Goal: Task Accomplishment & Management: Manage account settings

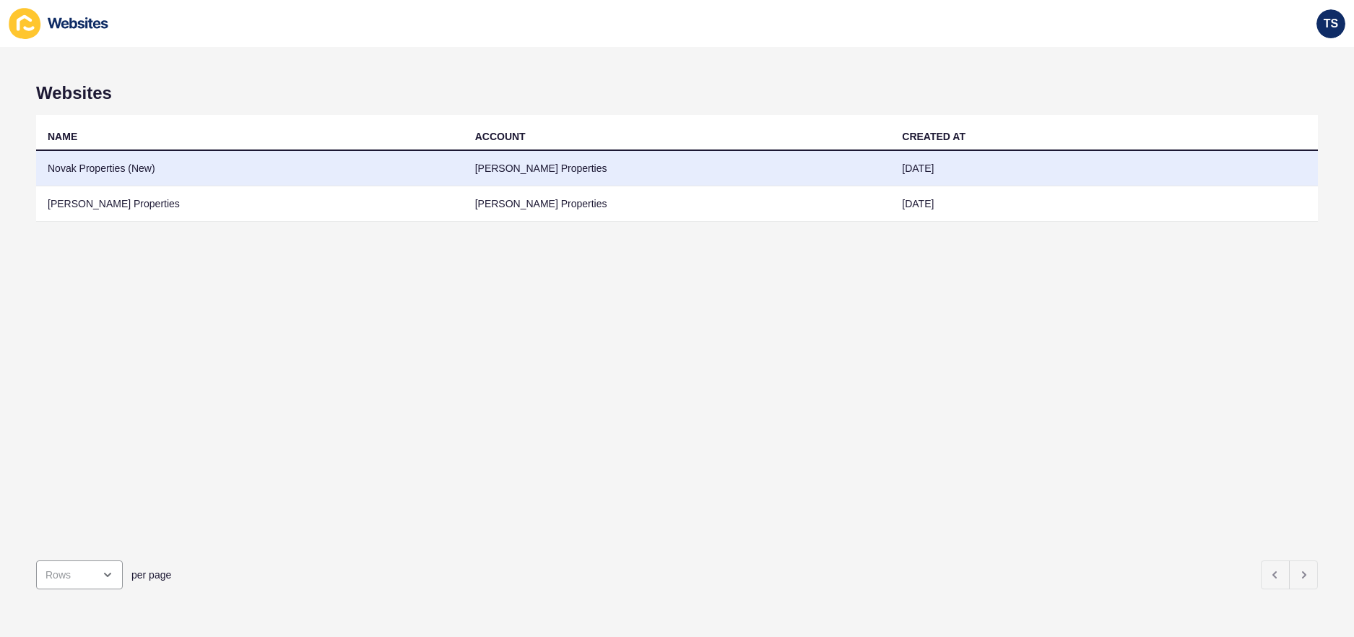
click at [165, 170] on td "Novak Properties (New)" at bounding box center [250, 168] width 428 height 35
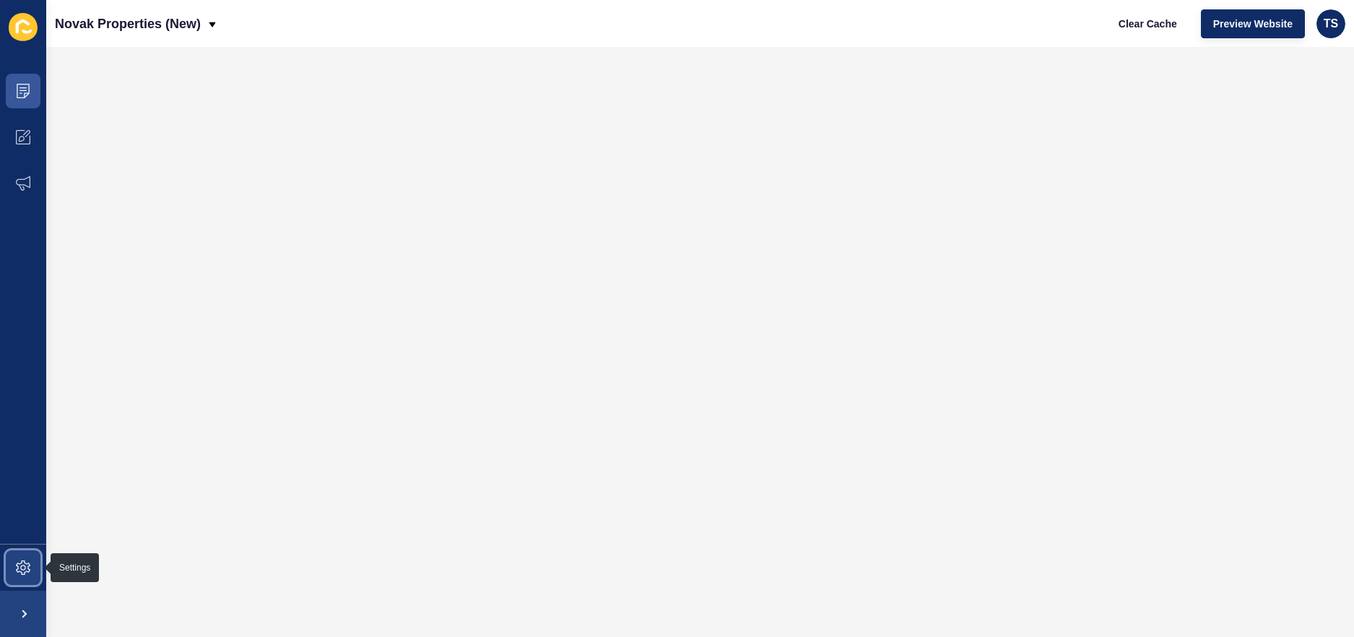
click at [16, 568] on icon at bounding box center [23, 567] width 14 height 14
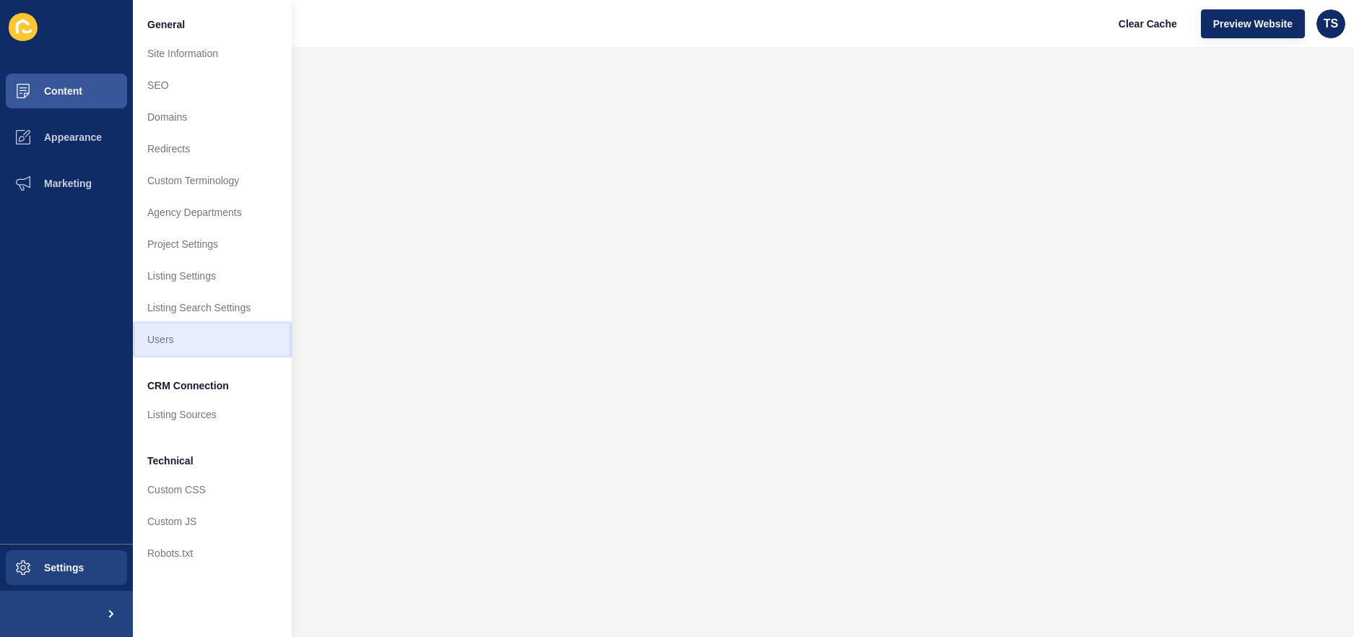
click at [212, 331] on link "Users" at bounding box center [212, 340] width 159 height 32
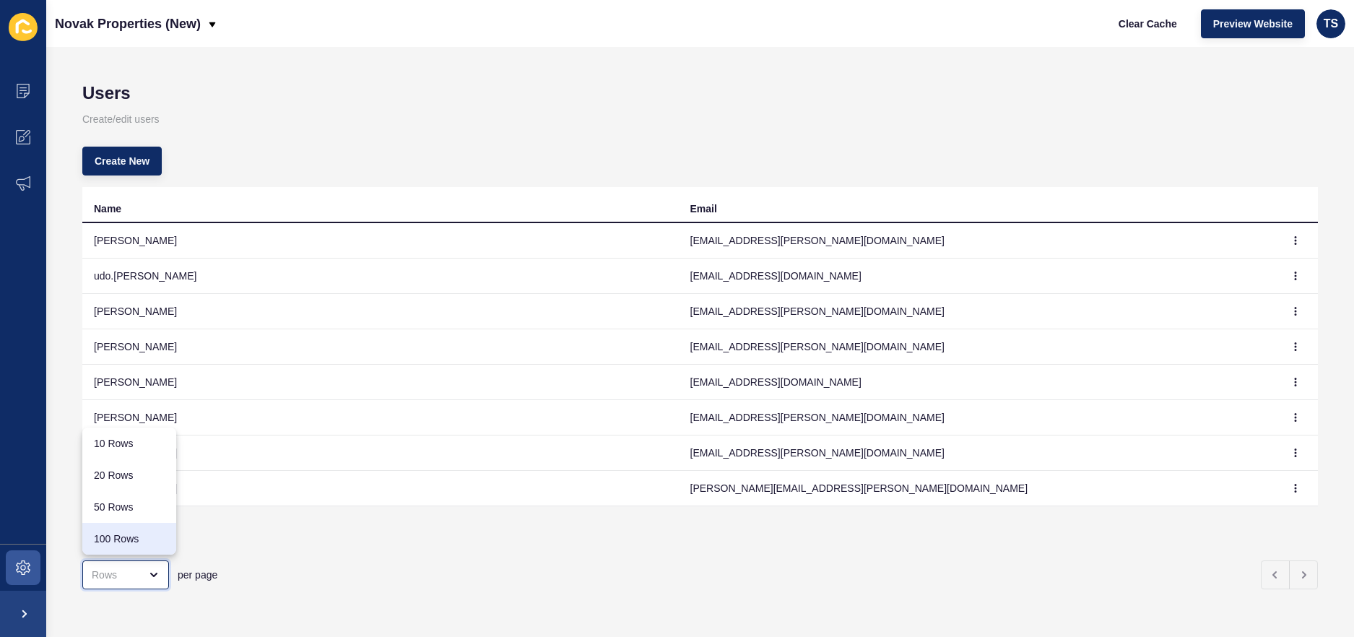
click at [126, 521] on div "50 Rows" at bounding box center [129, 507] width 94 height 32
click at [155, 574] on icon "open menu" at bounding box center [154, 574] width 6 height 3
click at [157, 576] on icon "open menu" at bounding box center [154, 575] width 12 height 12
click at [134, 544] on div "100 Rows" at bounding box center [129, 538] width 71 height 14
type input "100 Rows"
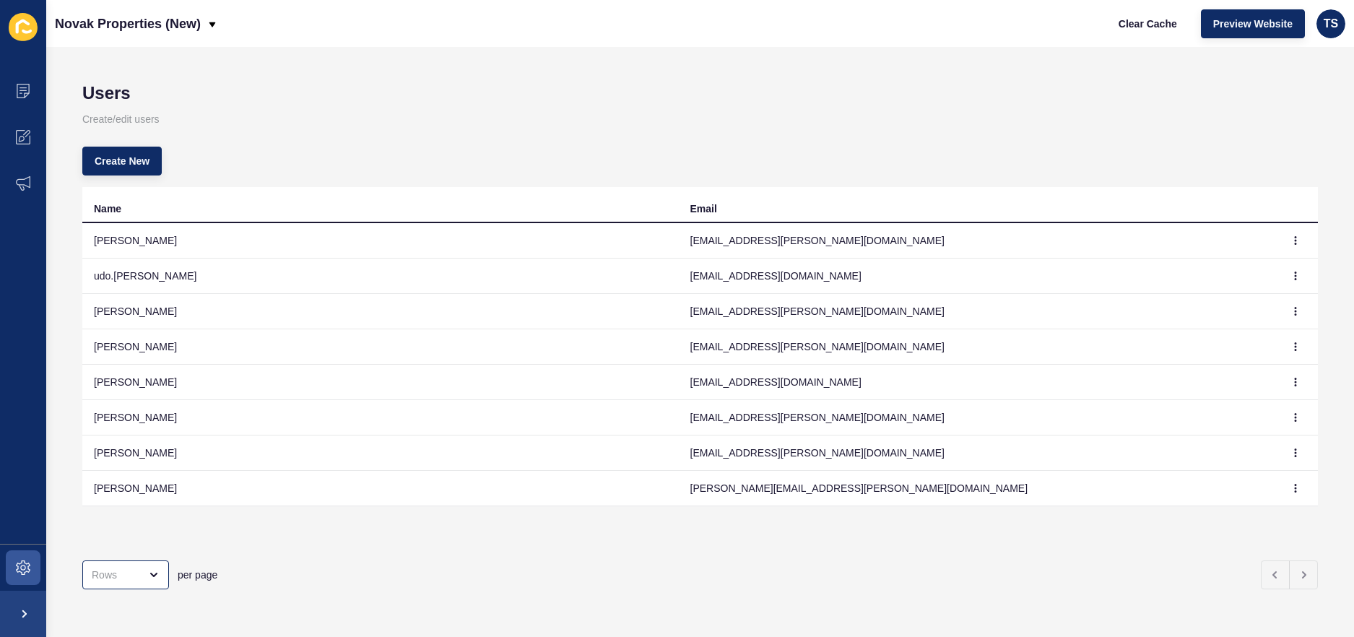
drag, startPoint x: 1306, startPoint y: 599, endPoint x: 1205, endPoint y: 553, distance: 110.9
click at [1306, 598] on div "per page" at bounding box center [700, 575] width 1236 height 52
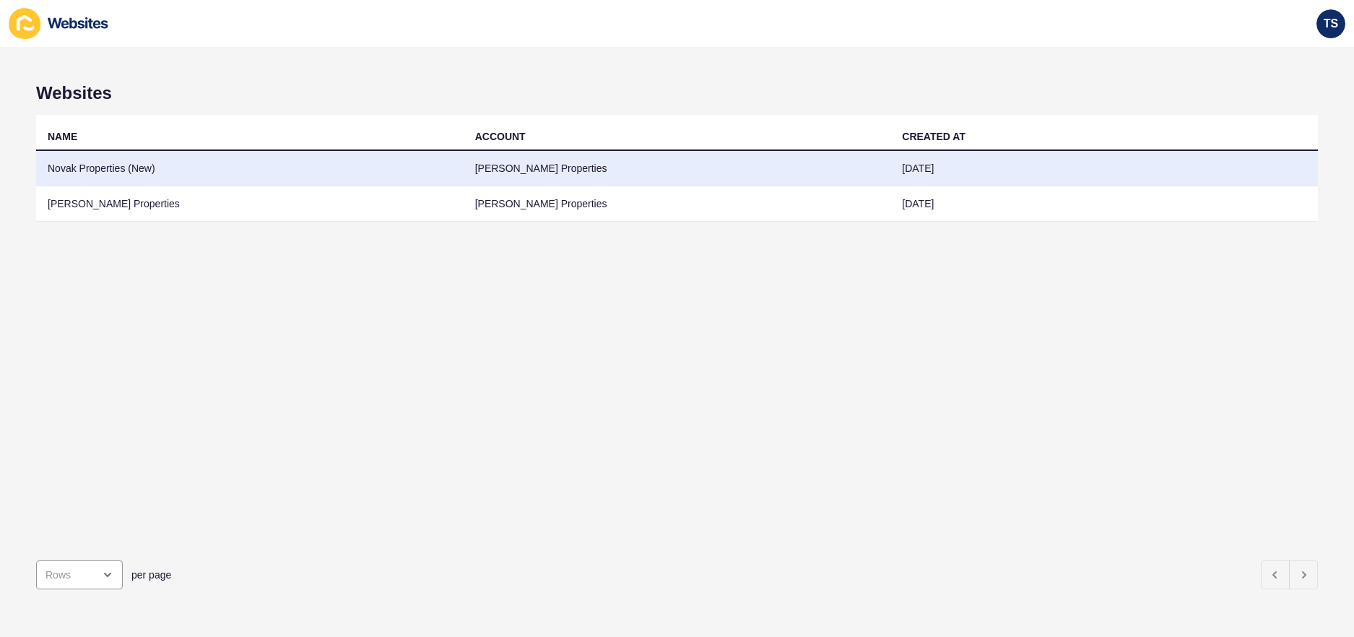
click at [142, 169] on td "Novak Properties (New)" at bounding box center [250, 168] width 428 height 35
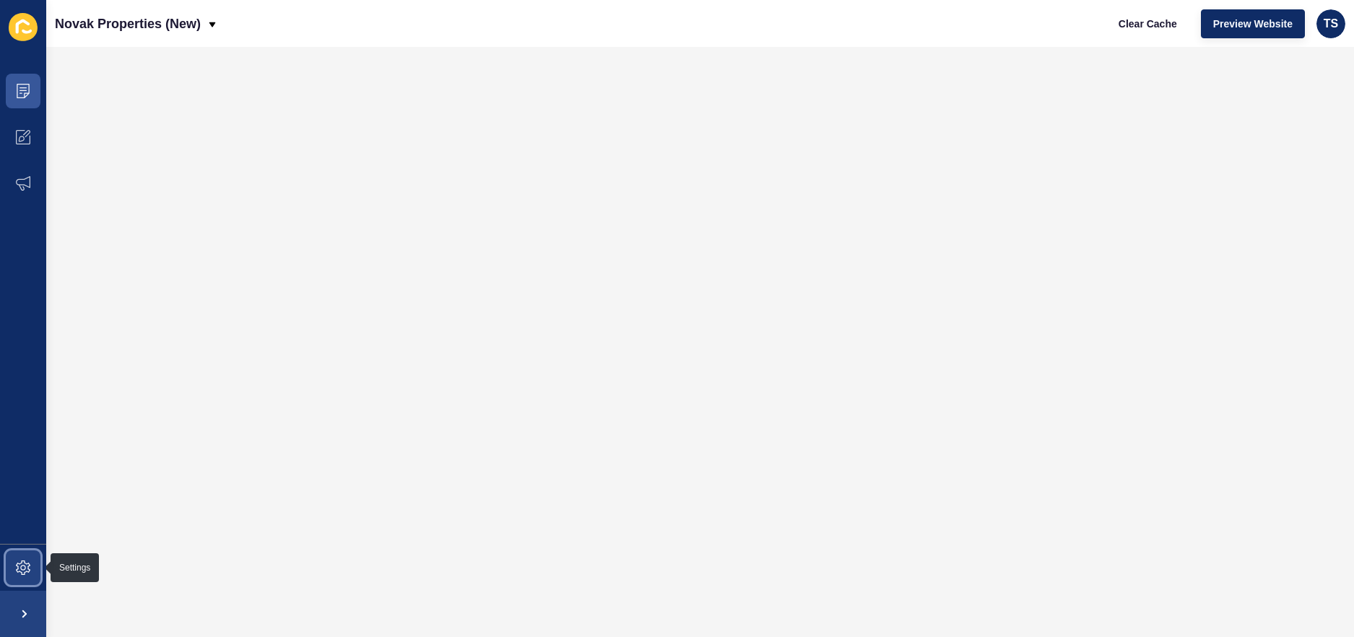
click at [22, 556] on span at bounding box center [23, 567] width 46 height 46
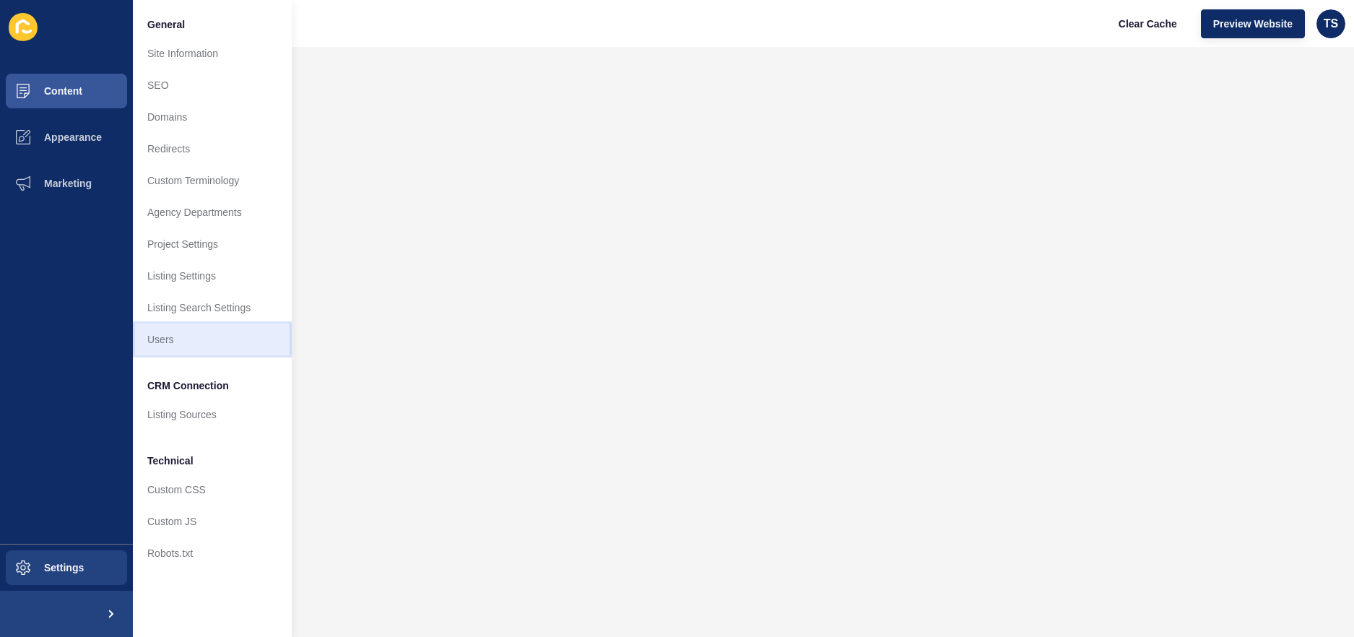
click at [165, 329] on link "Users" at bounding box center [212, 340] width 159 height 32
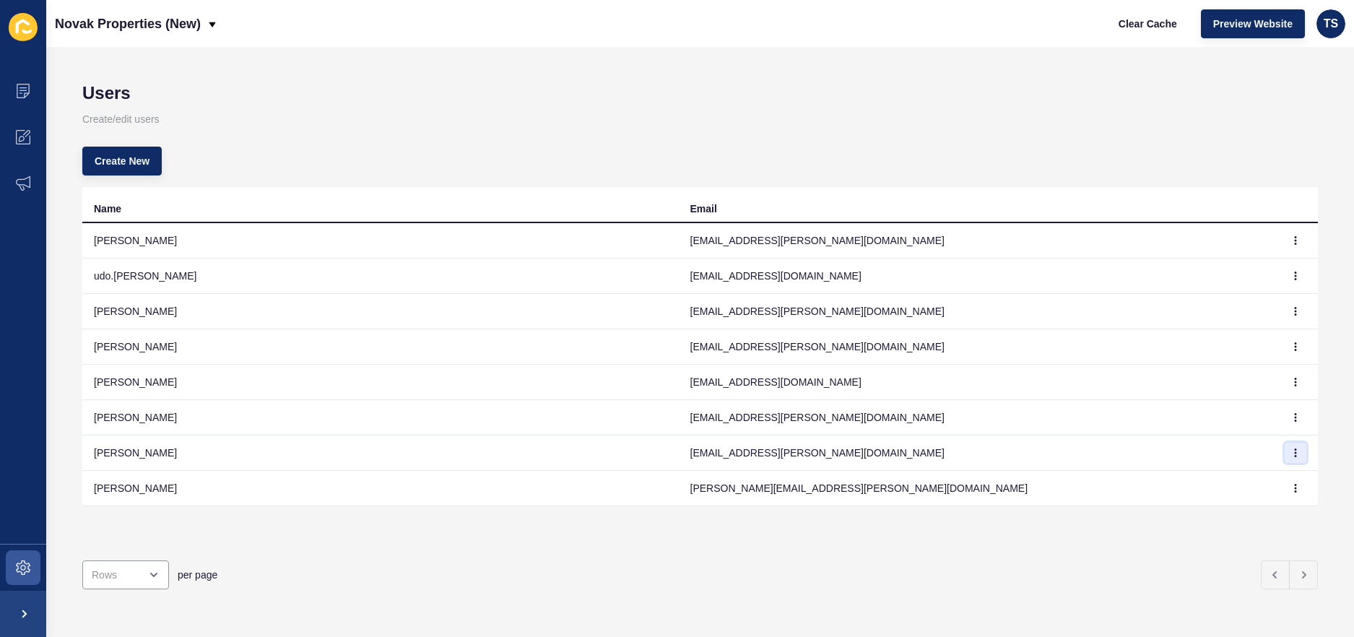
click at [1296, 450] on icon "button" at bounding box center [1296, 452] width 1 height 7
click at [1246, 513] on link "Delete" at bounding box center [1255, 514] width 101 height 32
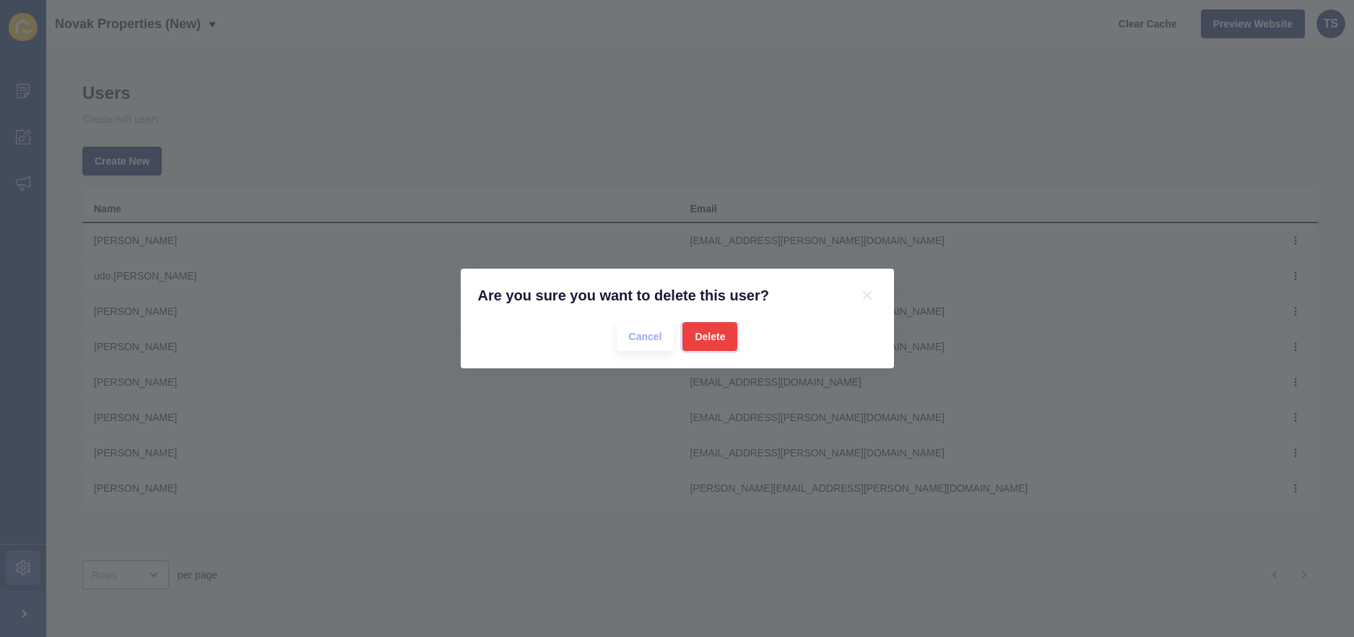
drag, startPoint x: 713, startPoint y: 339, endPoint x: 850, endPoint y: 417, distance: 157.2
click at [714, 340] on span "Delete" at bounding box center [710, 336] width 30 height 14
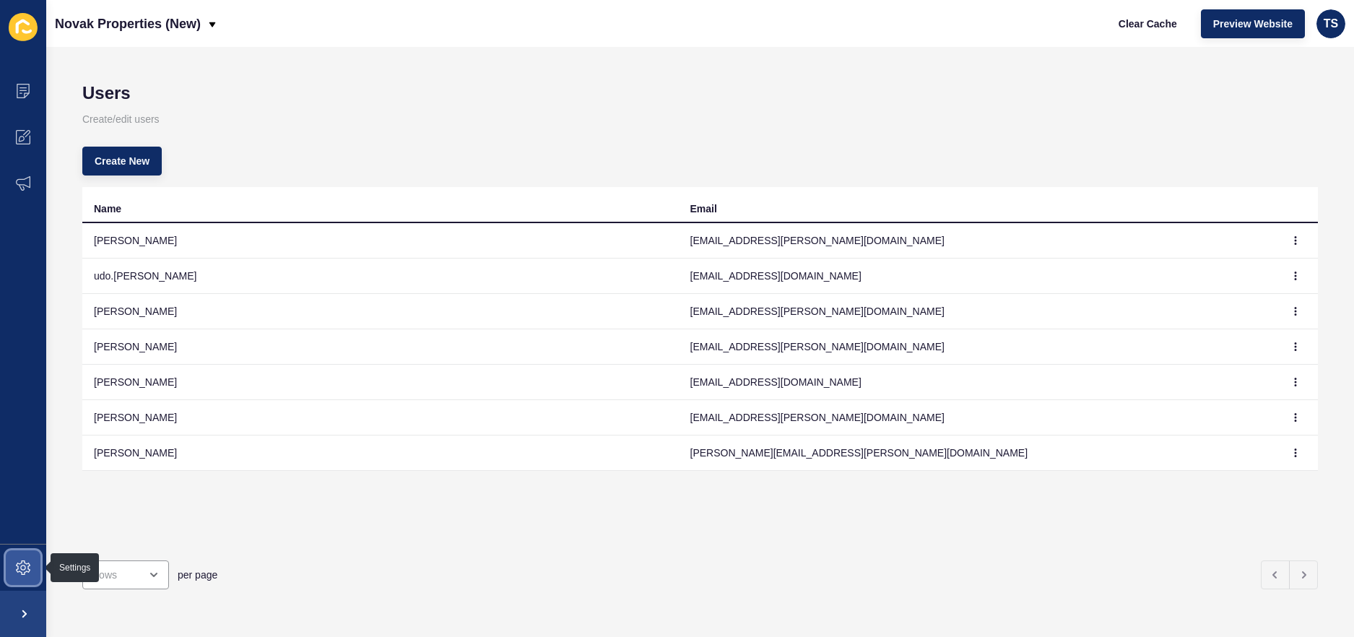
click at [21, 568] on icon at bounding box center [23, 567] width 14 height 14
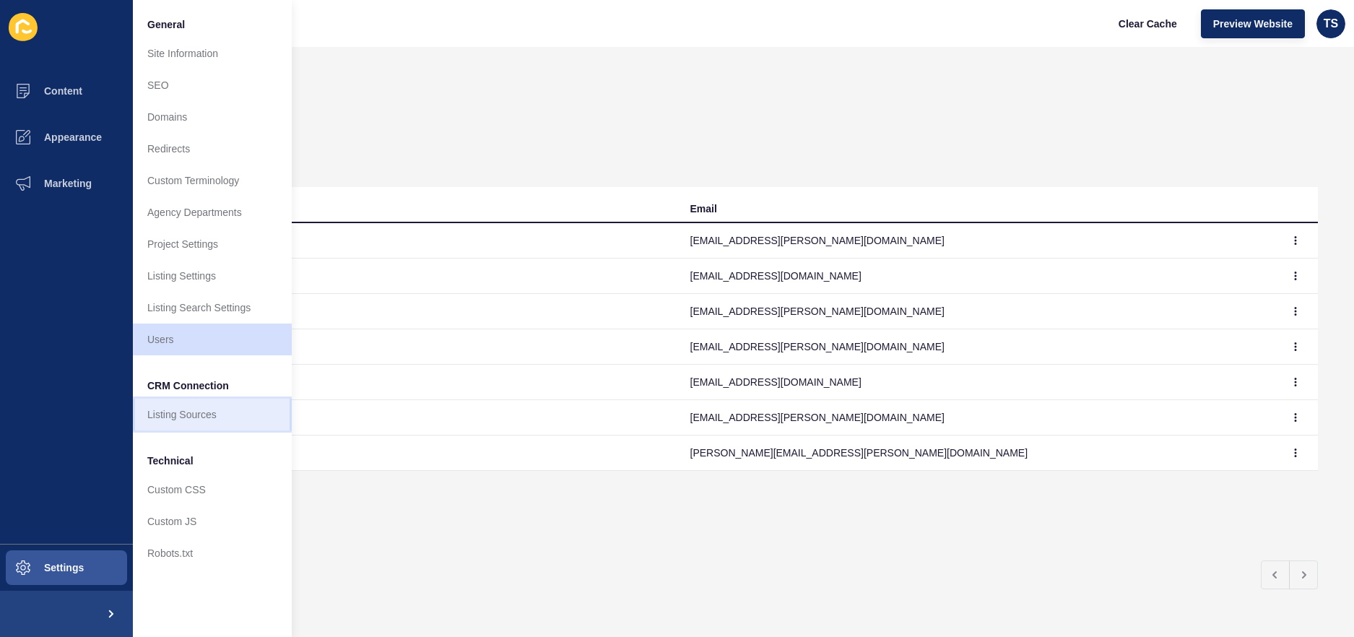
click at [221, 414] on link "Listing Sources" at bounding box center [212, 415] width 159 height 32
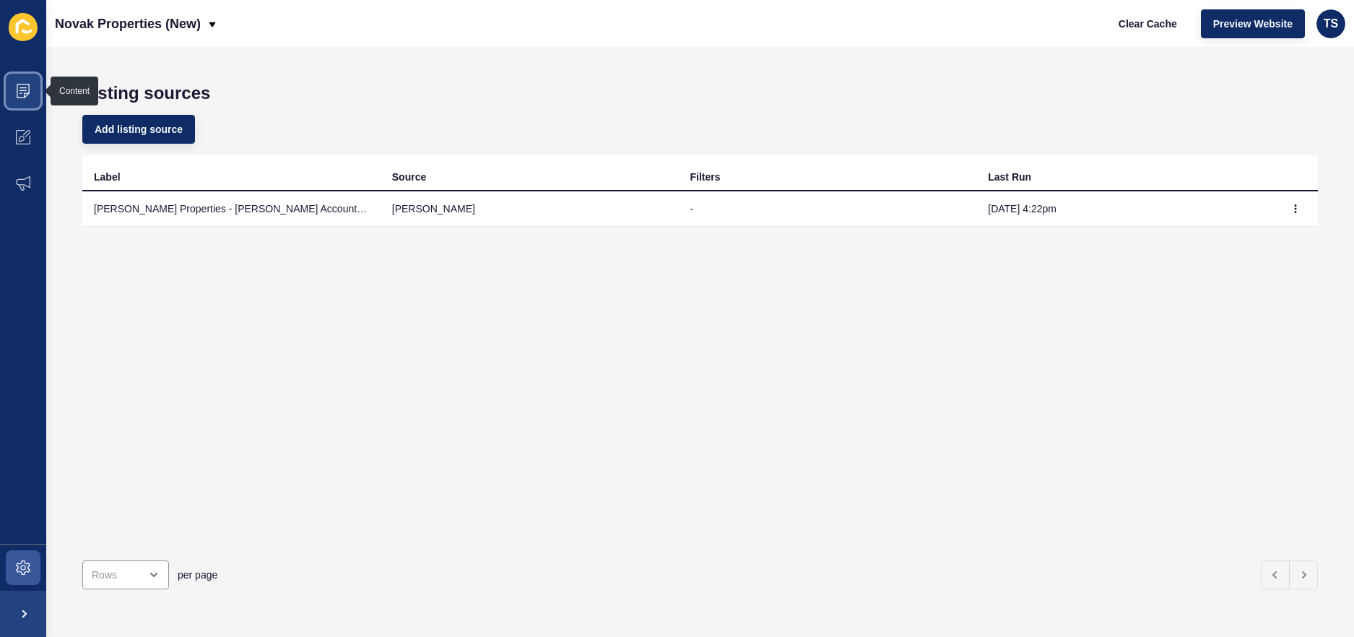
click at [25, 85] on icon at bounding box center [23, 91] width 14 height 14
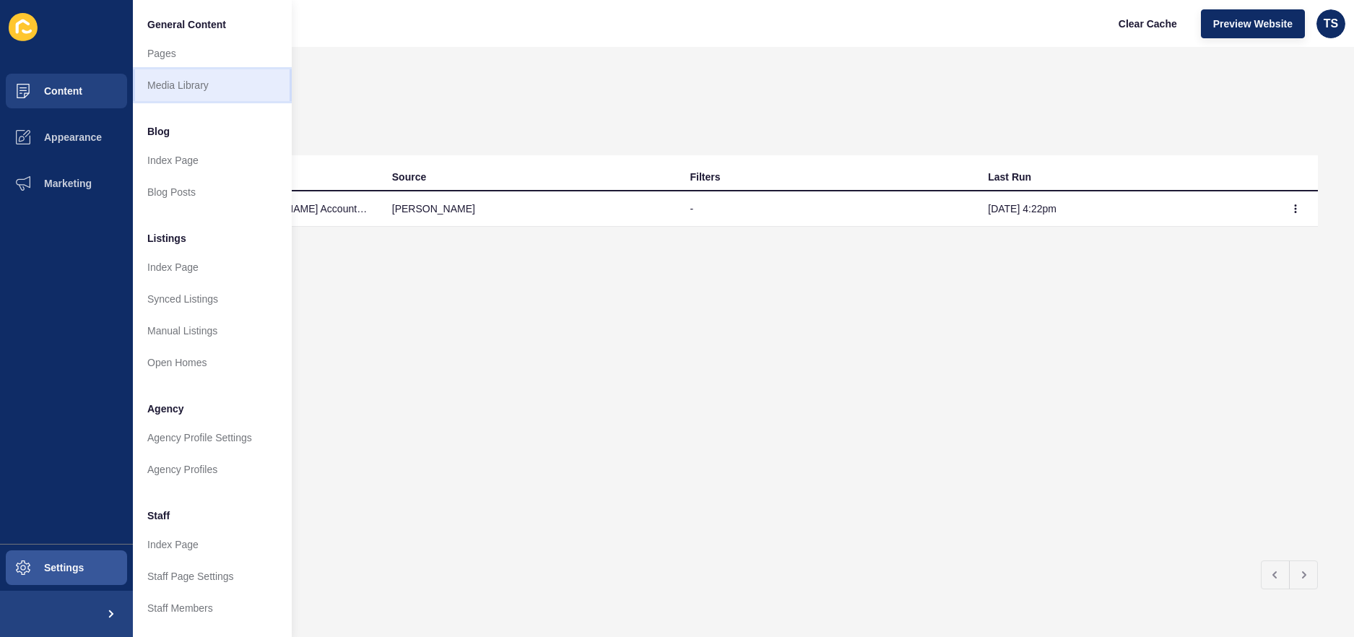
click at [217, 84] on link "Media Library" at bounding box center [212, 85] width 159 height 32
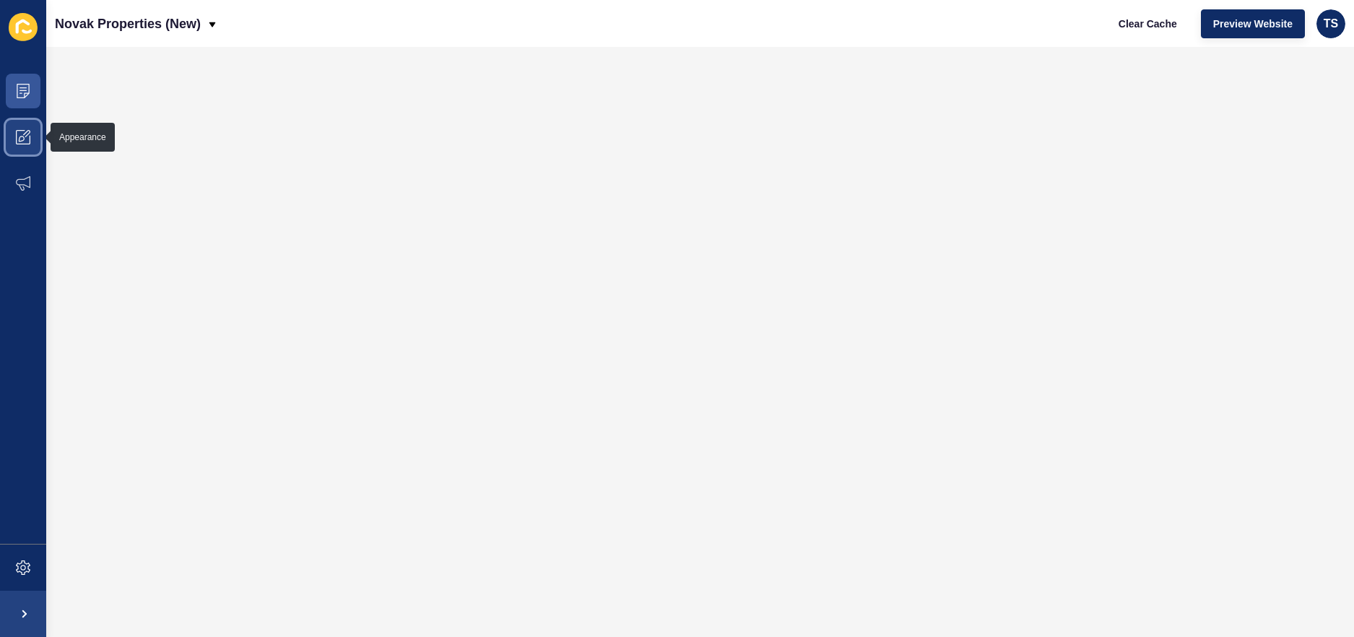
click at [25, 139] on icon at bounding box center [23, 137] width 14 height 14
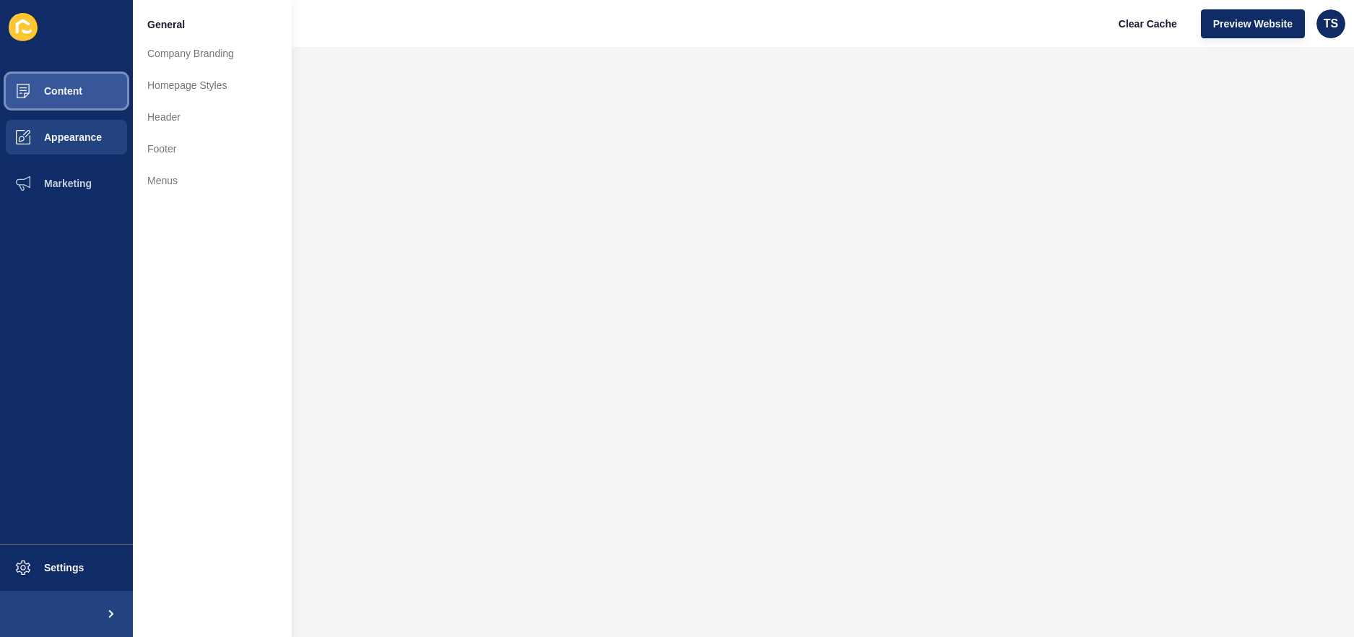
click at [89, 86] on button "Content" at bounding box center [66, 91] width 133 height 46
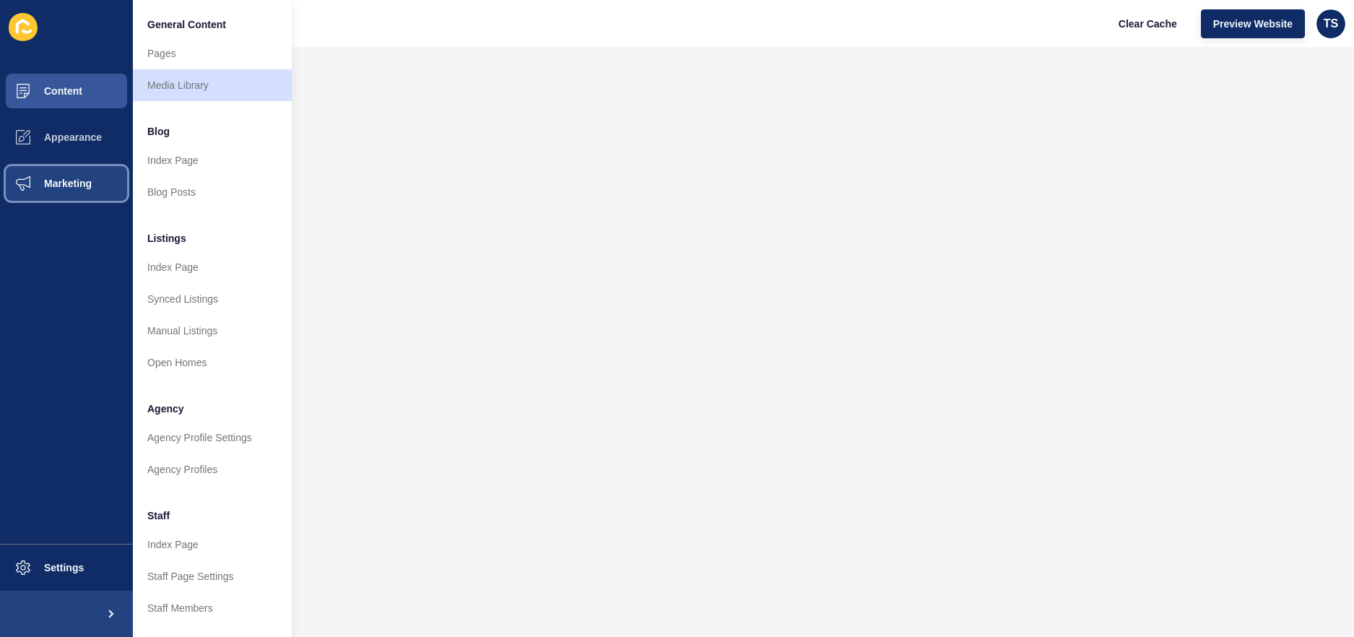
click at [77, 179] on span "Marketing" at bounding box center [45, 184] width 94 height 12
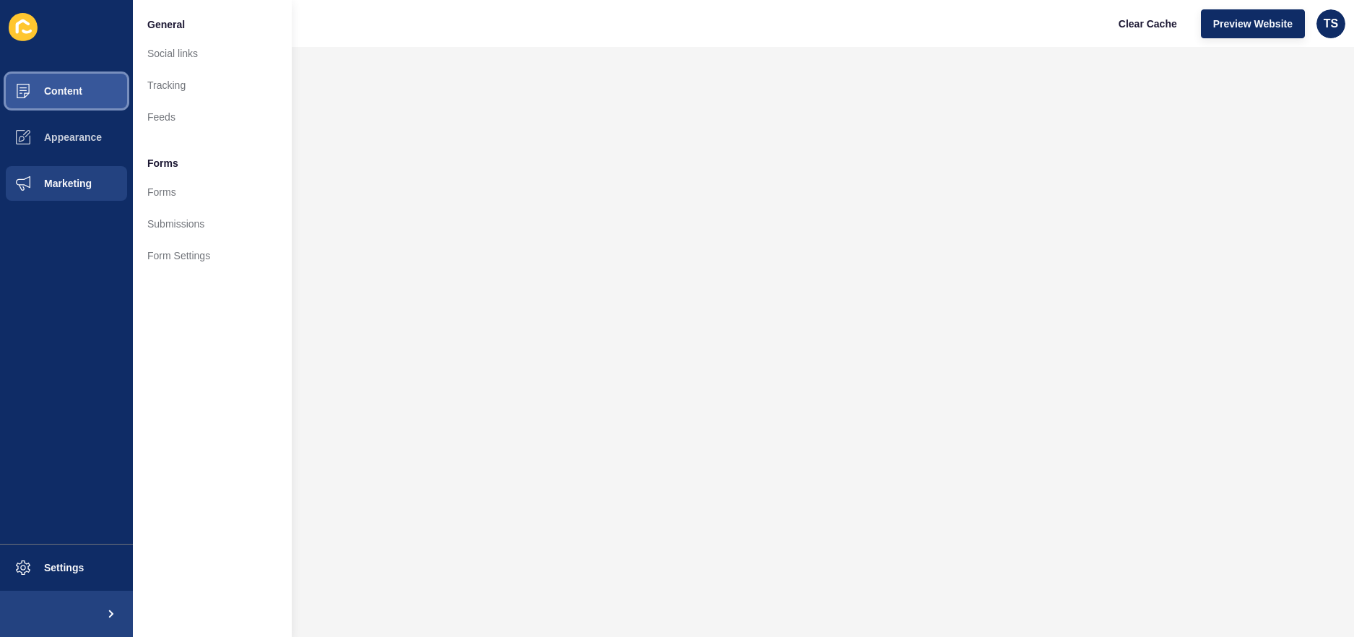
click at [64, 92] on span "Content" at bounding box center [40, 91] width 84 height 12
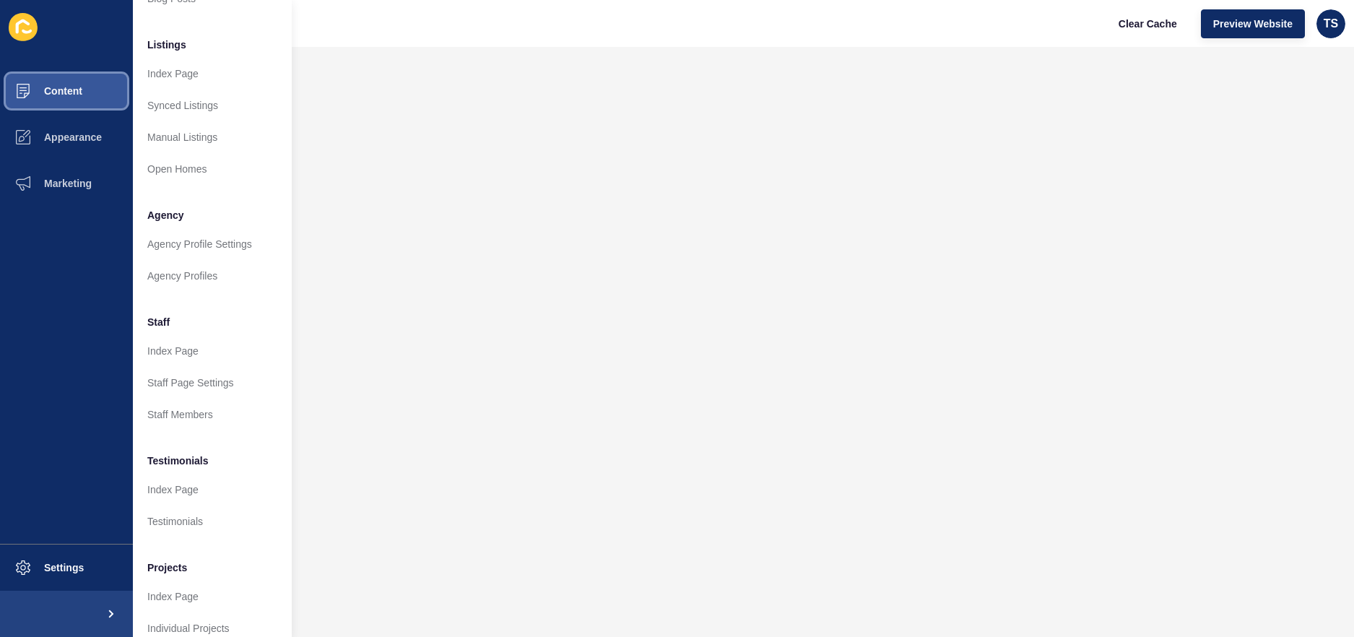
scroll to position [196, 0]
click at [198, 407] on link "Staff Members" at bounding box center [212, 412] width 159 height 32
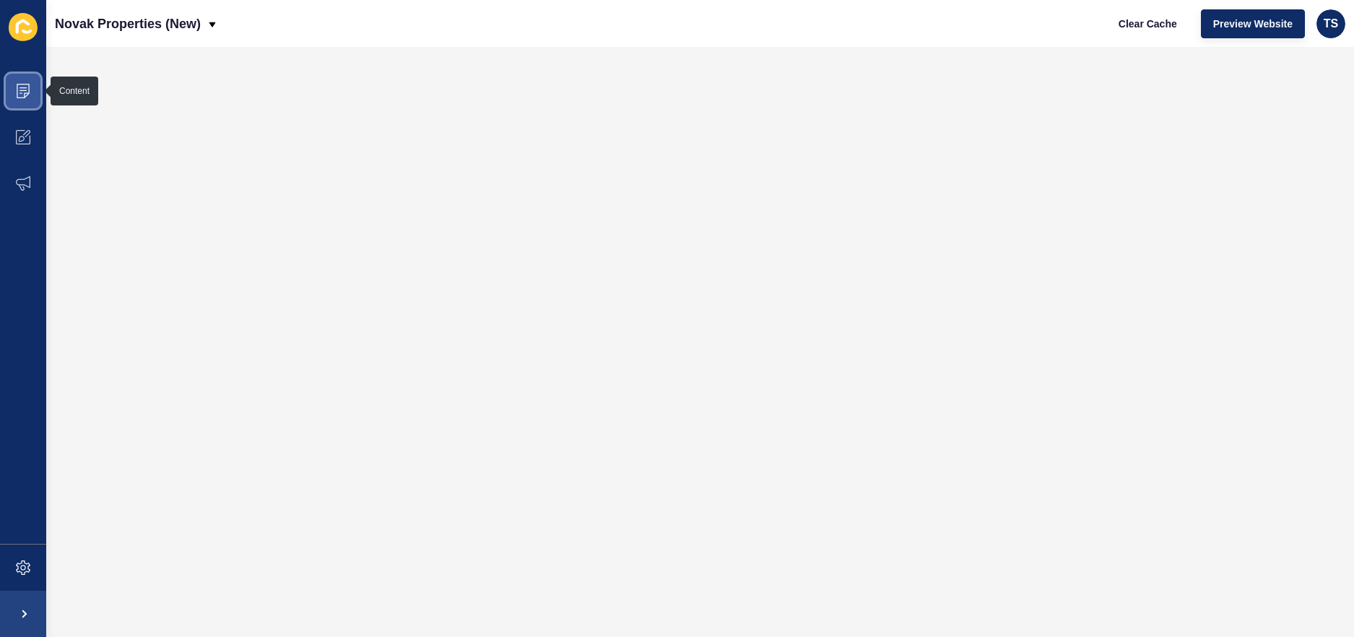
click at [19, 84] on icon at bounding box center [23, 91] width 14 height 14
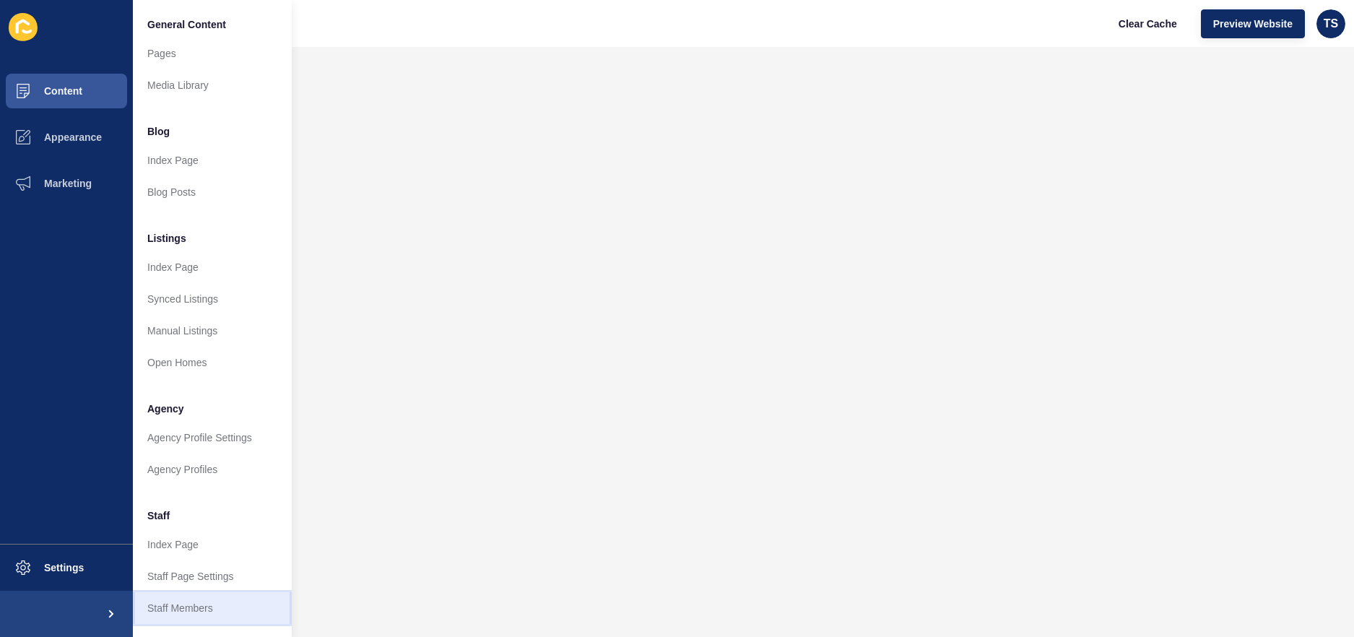
click at [191, 614] on link "Staff Members" at bounding box center [212, 608] width 159 height 32
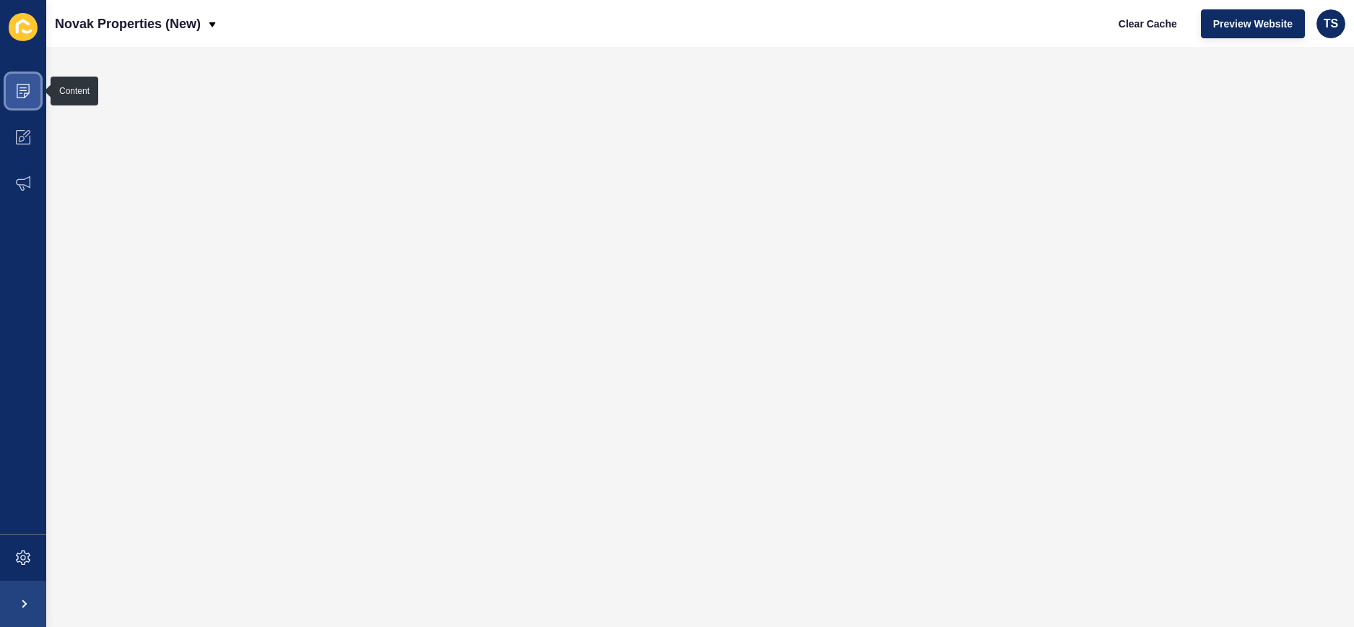
click at [25, 84] on icon at bounding box center [23, 91] width 14 height 14
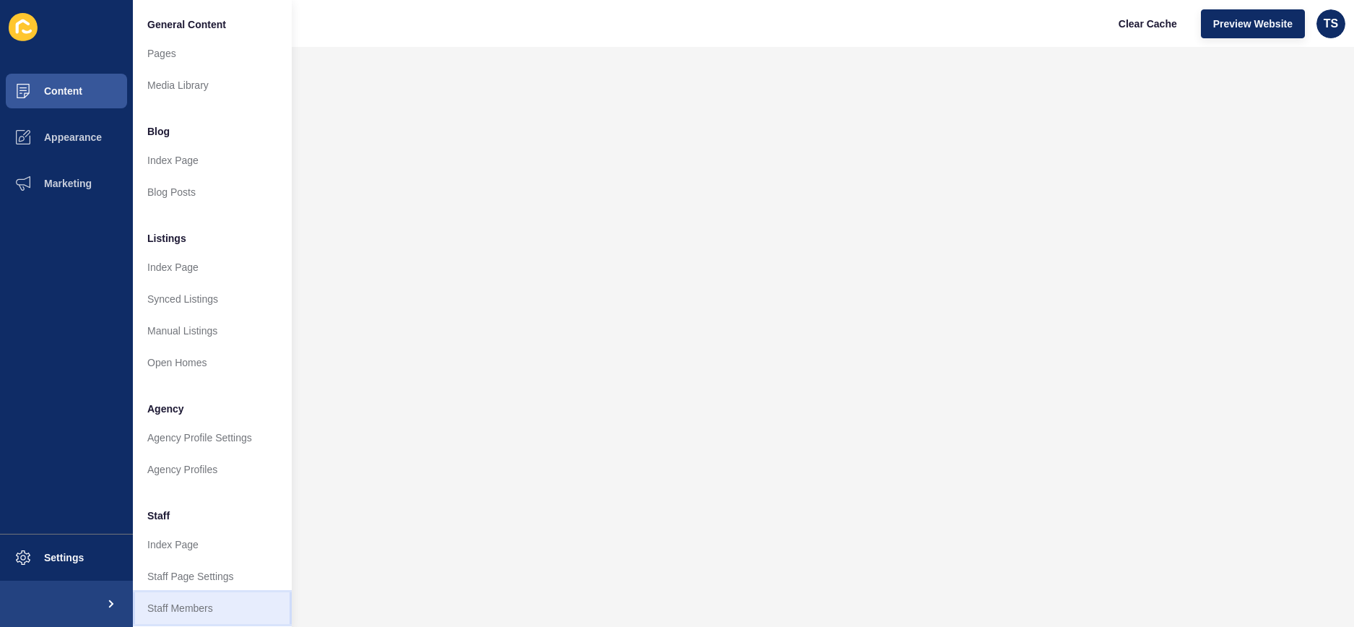
click at [190, 606] on link "Staff Members" at bounding box center [212, 608] width 159 height 32
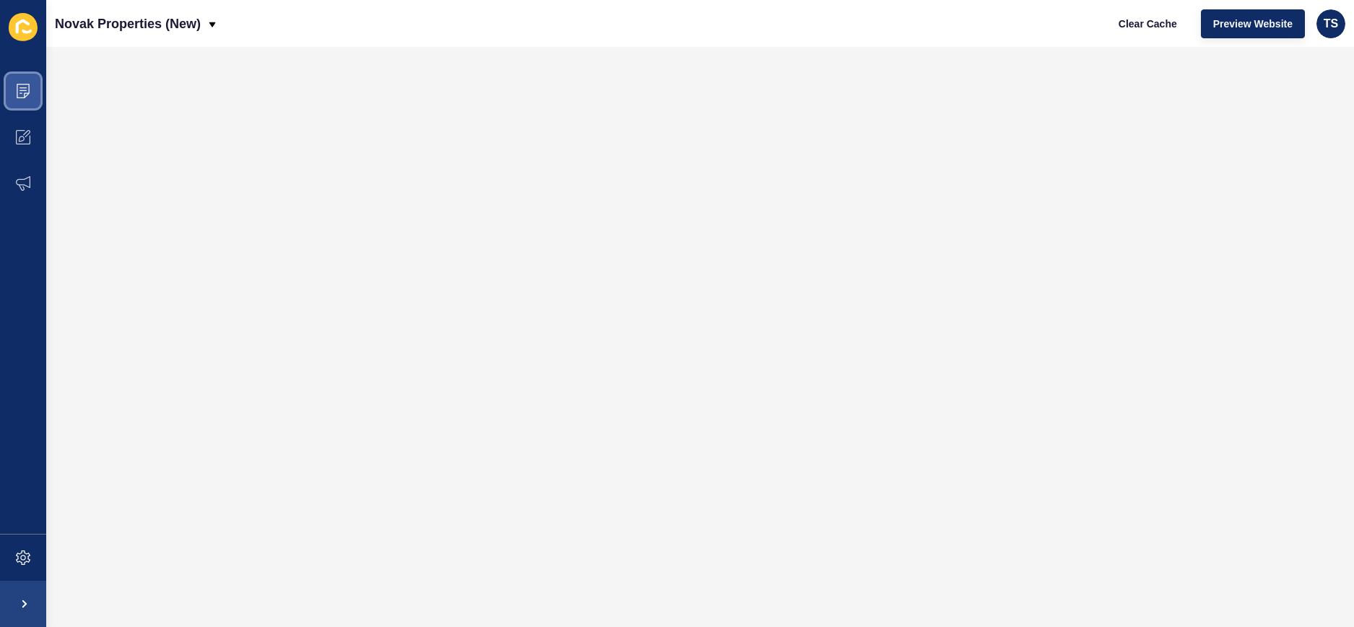
click at [21, 90] on icon at bounding box center [22, 90] width 7 height 1
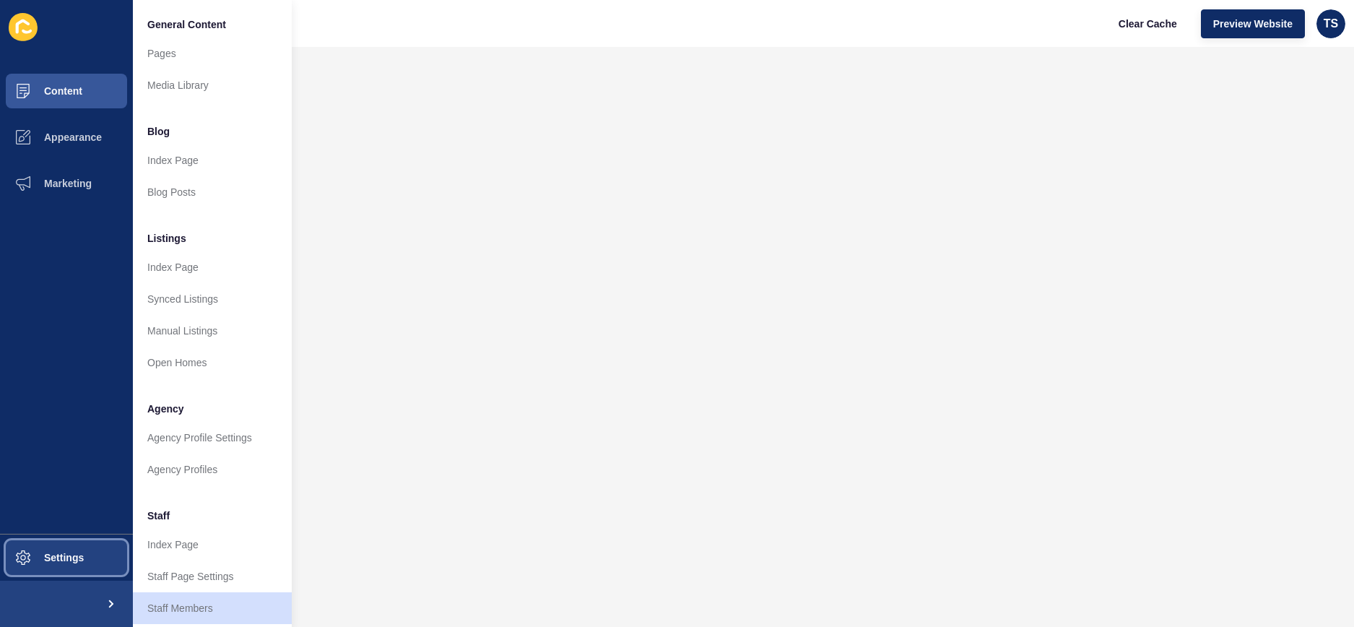
click at [69, 554] on span "Settings" at bounding box center [41, 558] width 86 height 12
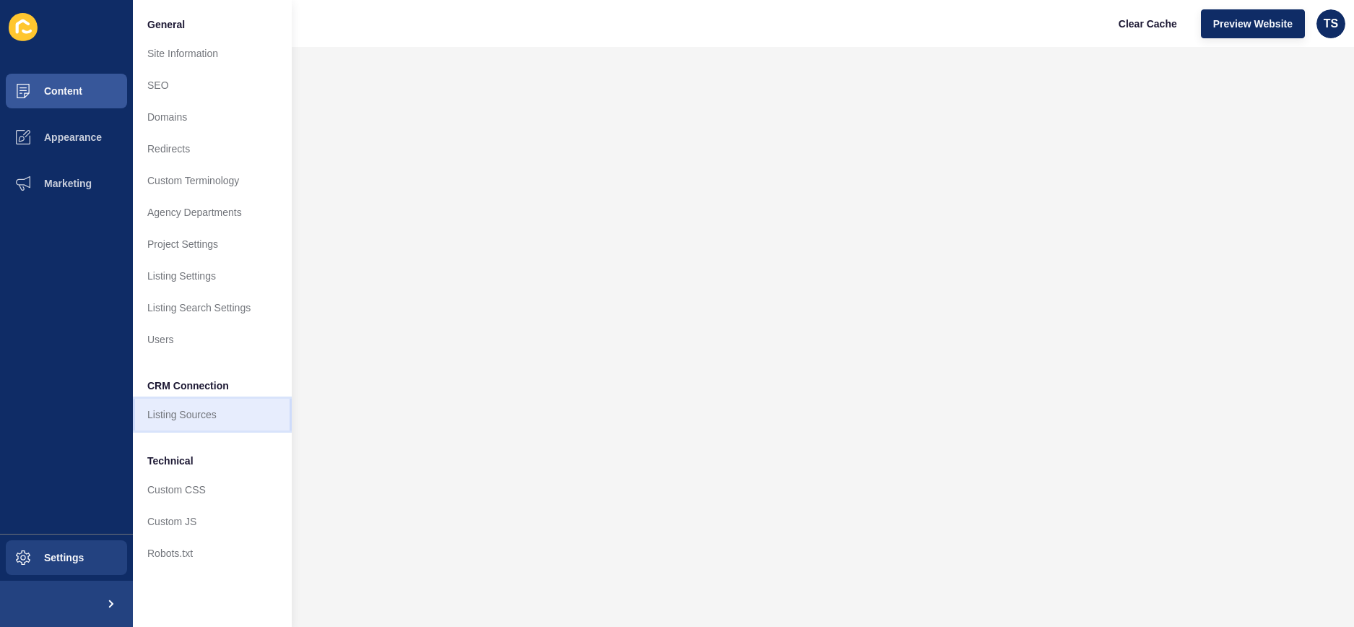
click at [207, 412] on link "Listing Sources" at bounding box center [212, 415] width 159 height 32
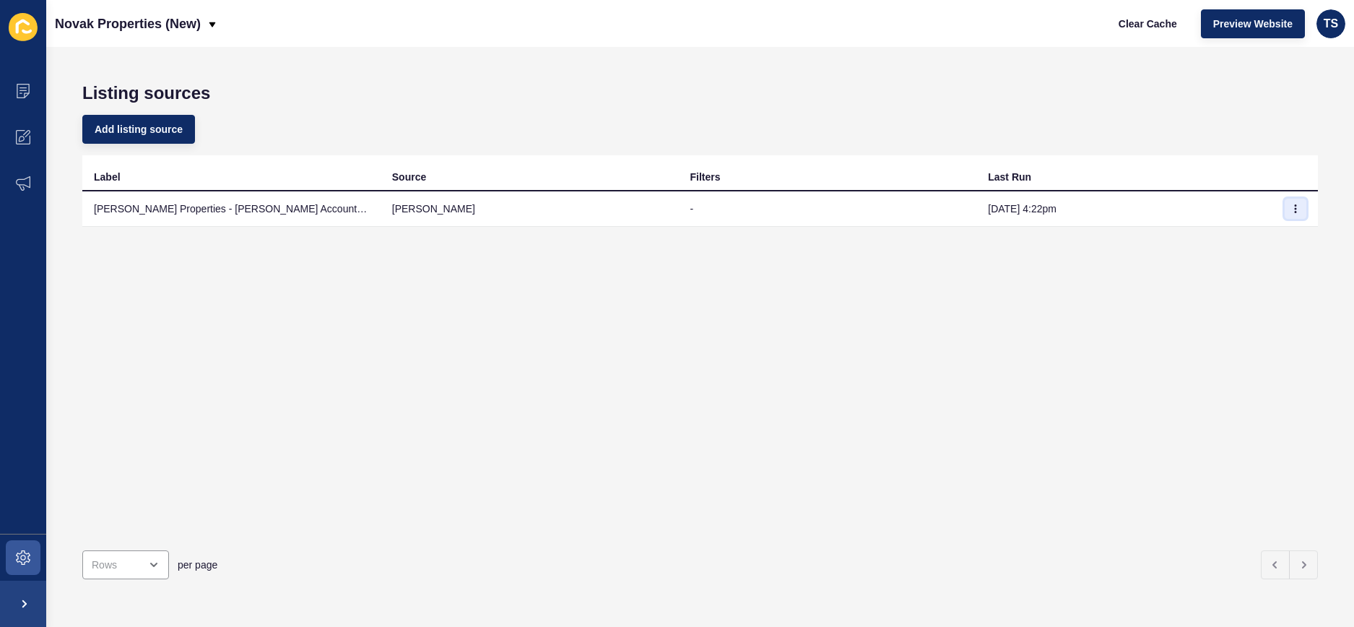
click at [1298, 209] on icon "button" at bounding box center [1295, 208] width 9 height 9
click at [1257, 238] on link "Sync now" at bounding box center [1255, 238] width 101 height 32
click at [1298, 207] on icon "button" at bounding box center [1295, 208] width 9 height 9
click at [1248, 235] on link "Sync now" at bounding box center [1255, 238] width 101 height 32
click at [1293, 207] on icon "button" at bounding box center [1295, 208] width 9 height 9
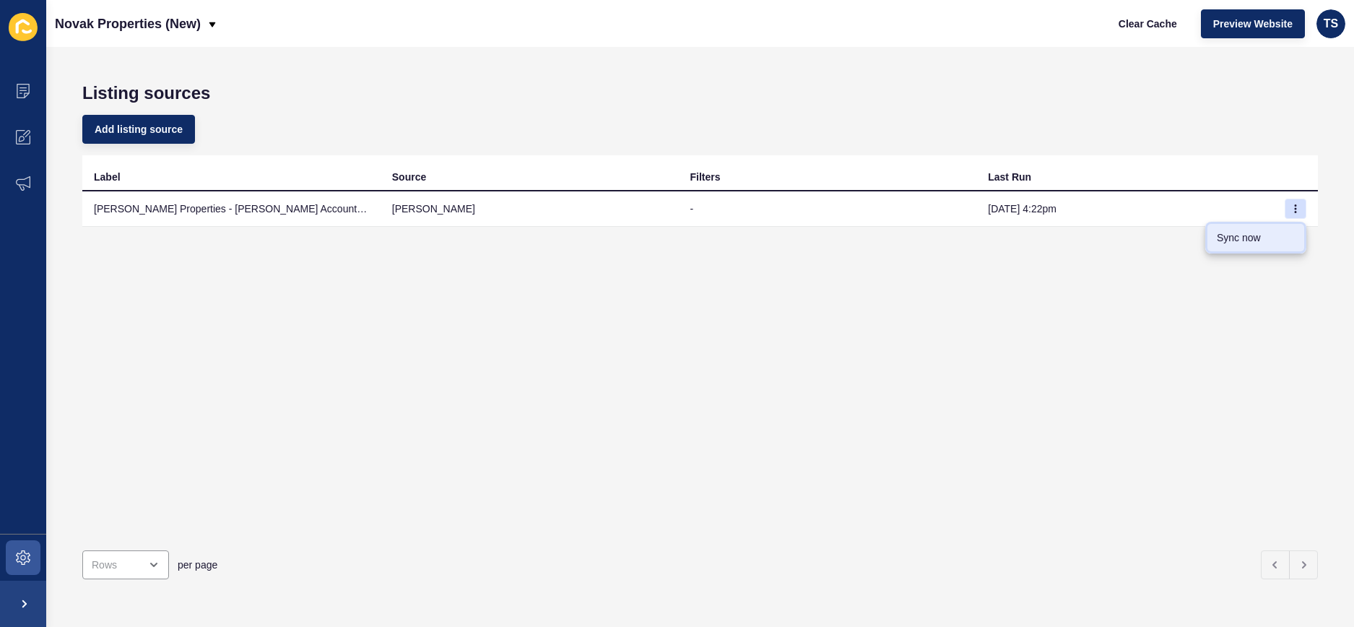
click at [1239, 243] on link "Sync now" at bounding box center [1255, 238] width 101 height 32
click at [1299, 209] on icon "button" at bounding box center [1295, 208] width 9 height 9
click at [1251, 236] on link "Sync now" at bounding box center [1255, 238] width 101 height 32
click at [1296, 208] on icon "button" at bounding box center [1296, 208] width 1 height 7
click at [1257, 237] on link "Sync now" at bounding box center [1255, 238] width 101 height 32
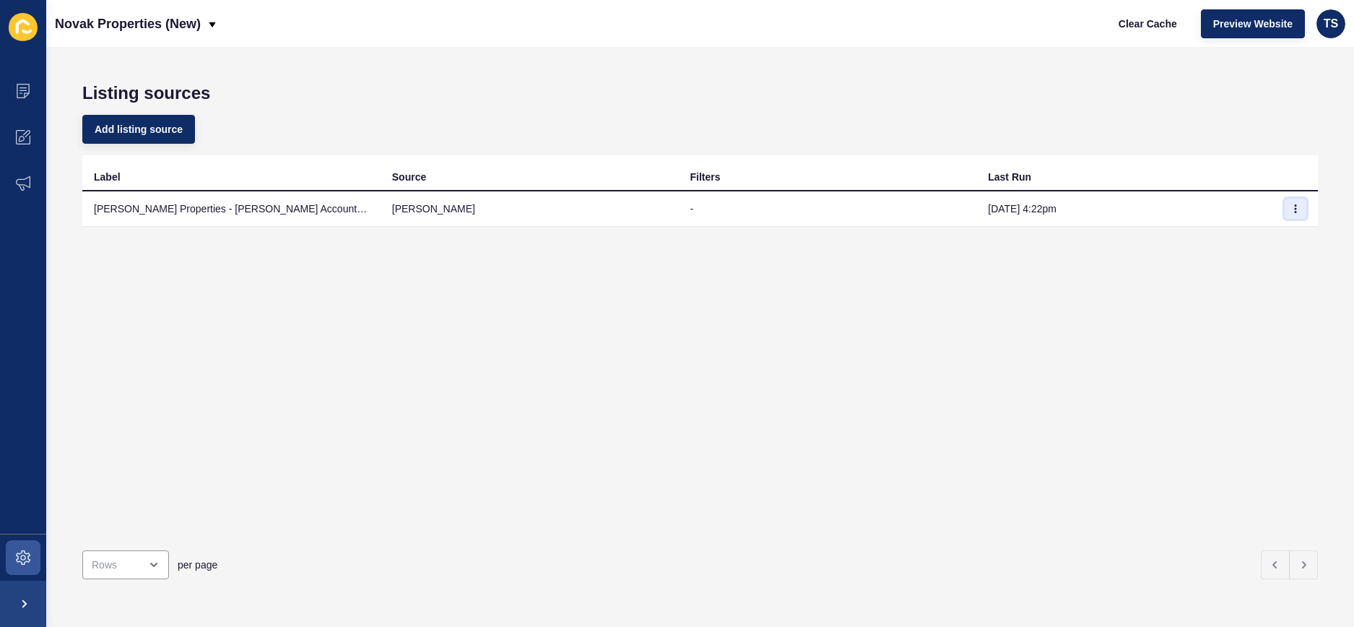
click at [1296, 209] on icon "button" at bounding box center [1296, 208] width 1 height 7
click at [1244, 243] on link "Sync now" at bounding box center [1255, 238] width 101 height 32
click at [33, 557] on span at bounding box center [23, 557] width 46 height 46
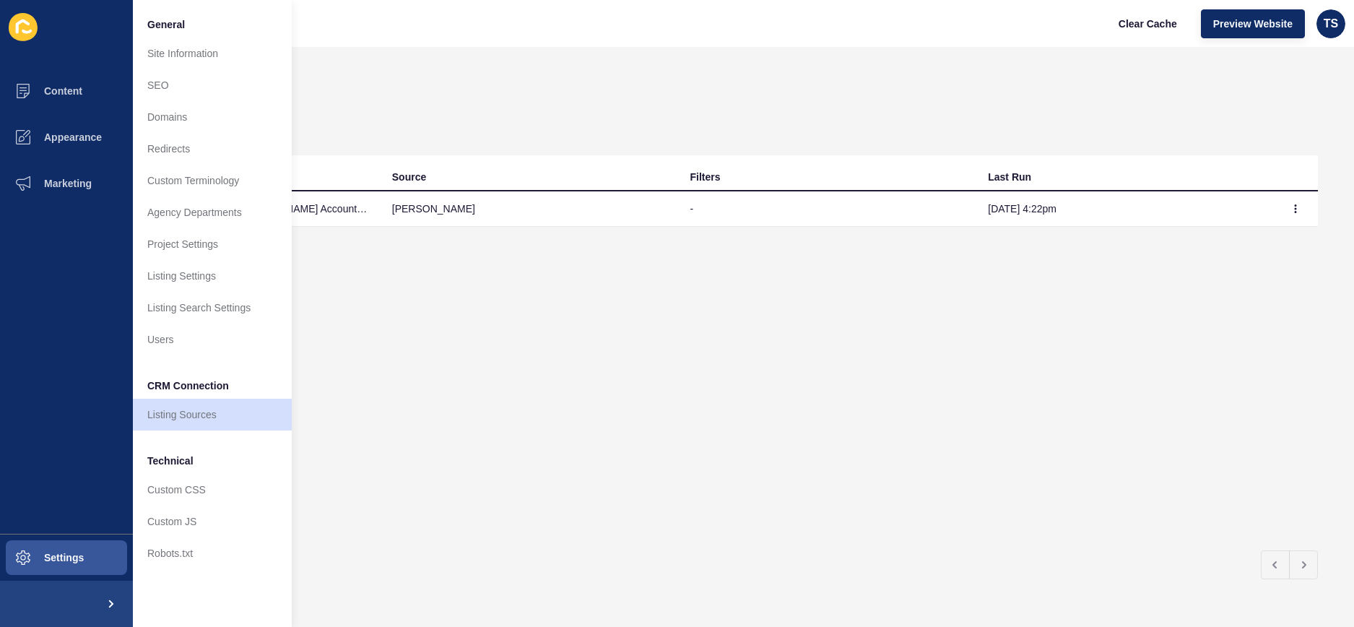
click at [21, 32] on icon at bounding box center [23, 27] width 29 height 28
click at [64, 100] on button "Content" at bounding box center [66, 91] width 133 height 46
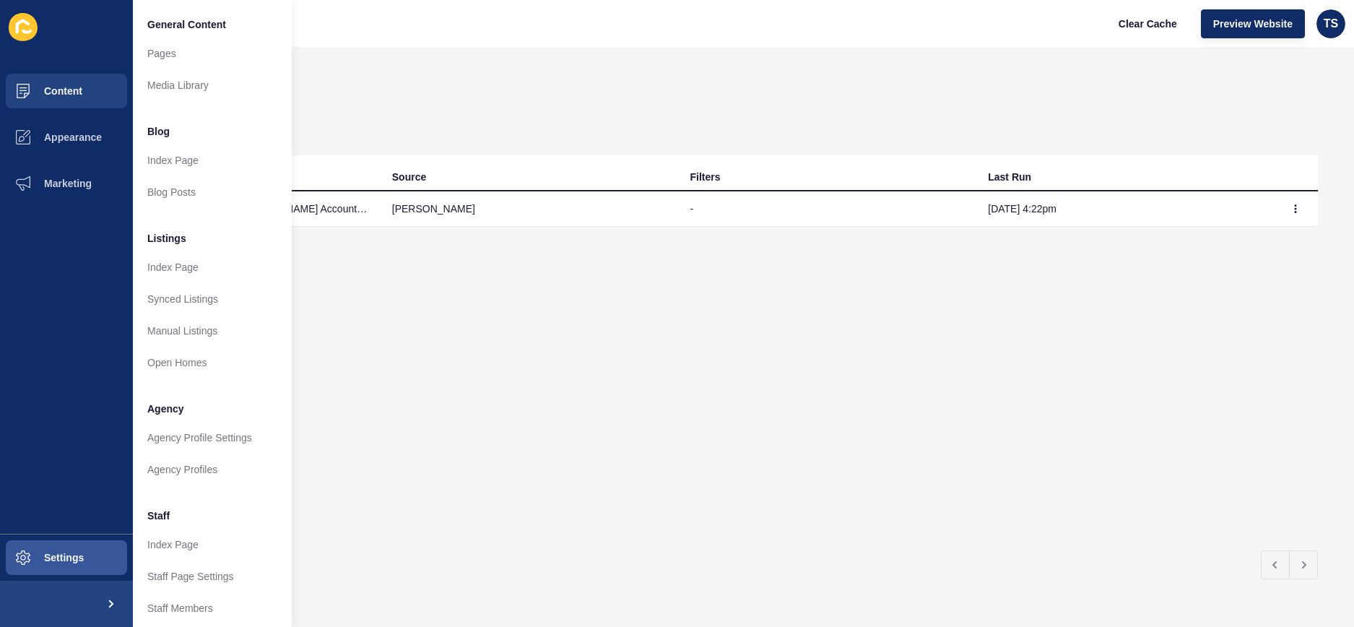
click at [182, 26] on span "General Content" at bounding box center [186, 24] width 79 height 14
click at [855, 198] on td "-" at bounding box center [828, 208] width 298 height 35
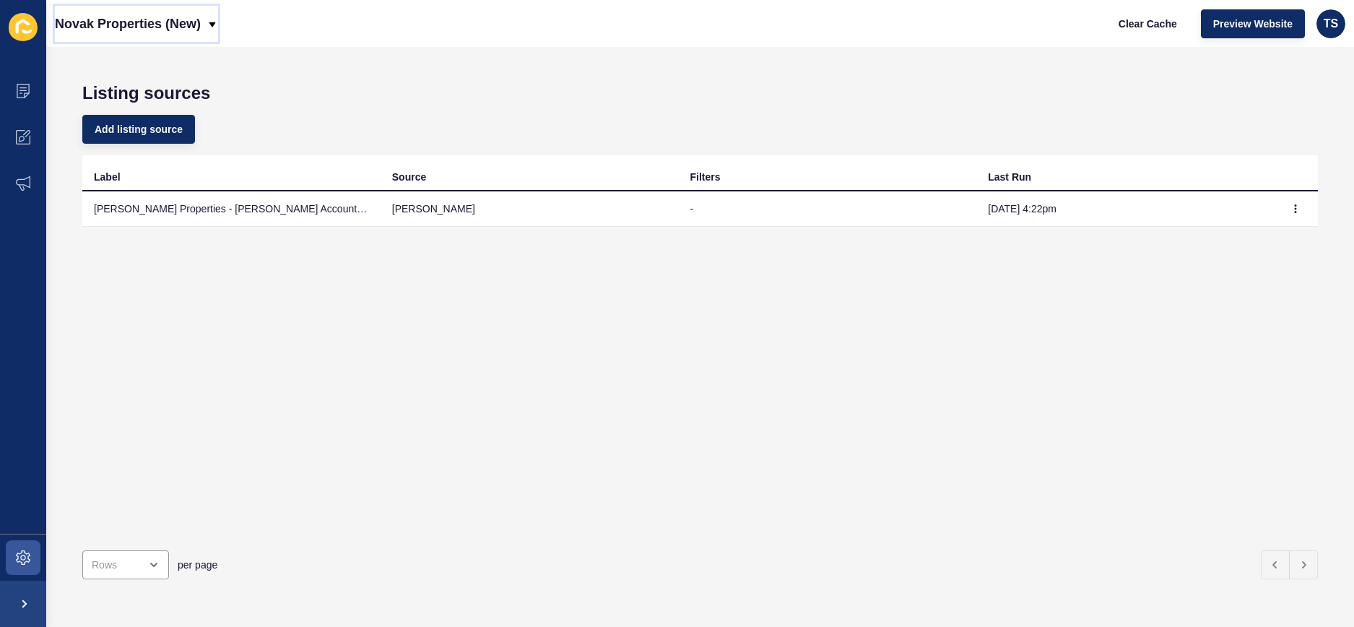
click at [100, 26] on p "Novak Properties (New)" at bounding box center [128, 24] width 146 height 36
click at [110, 100] on div "Back to website list" at bounding box center [132, 98] width 132 height 26
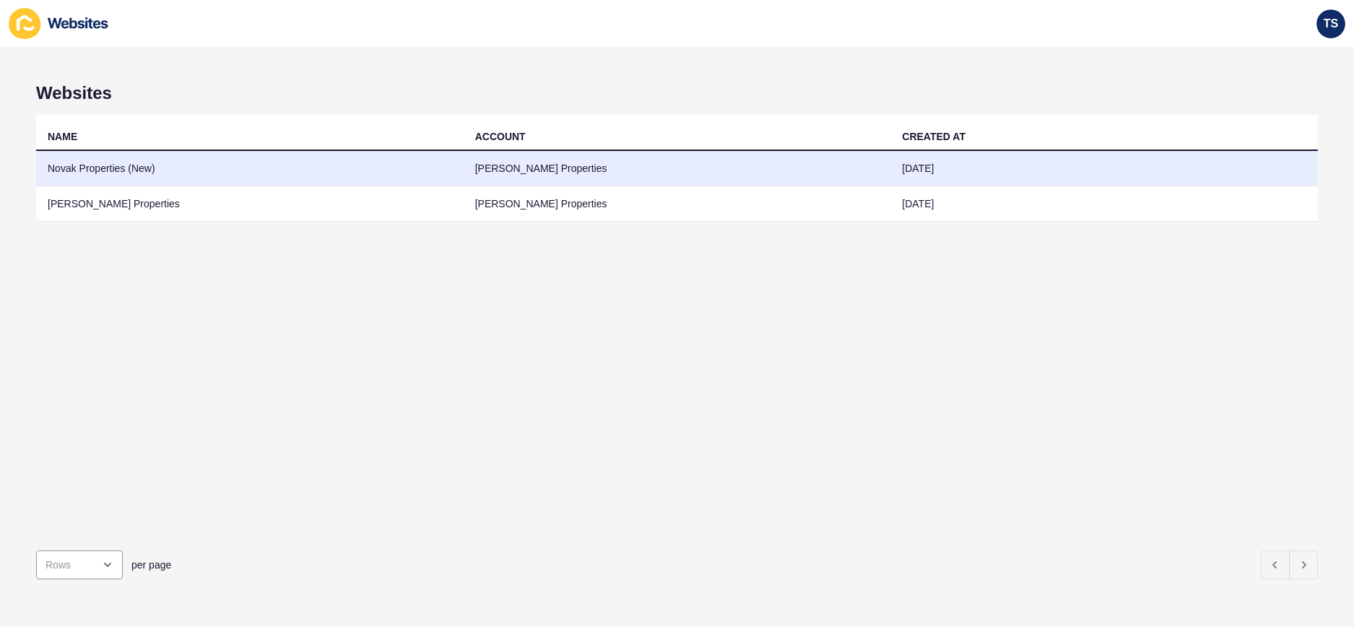
click at [508, 168] on td "Novak Properties" at bounding box center [678, 168] width 428 height 35
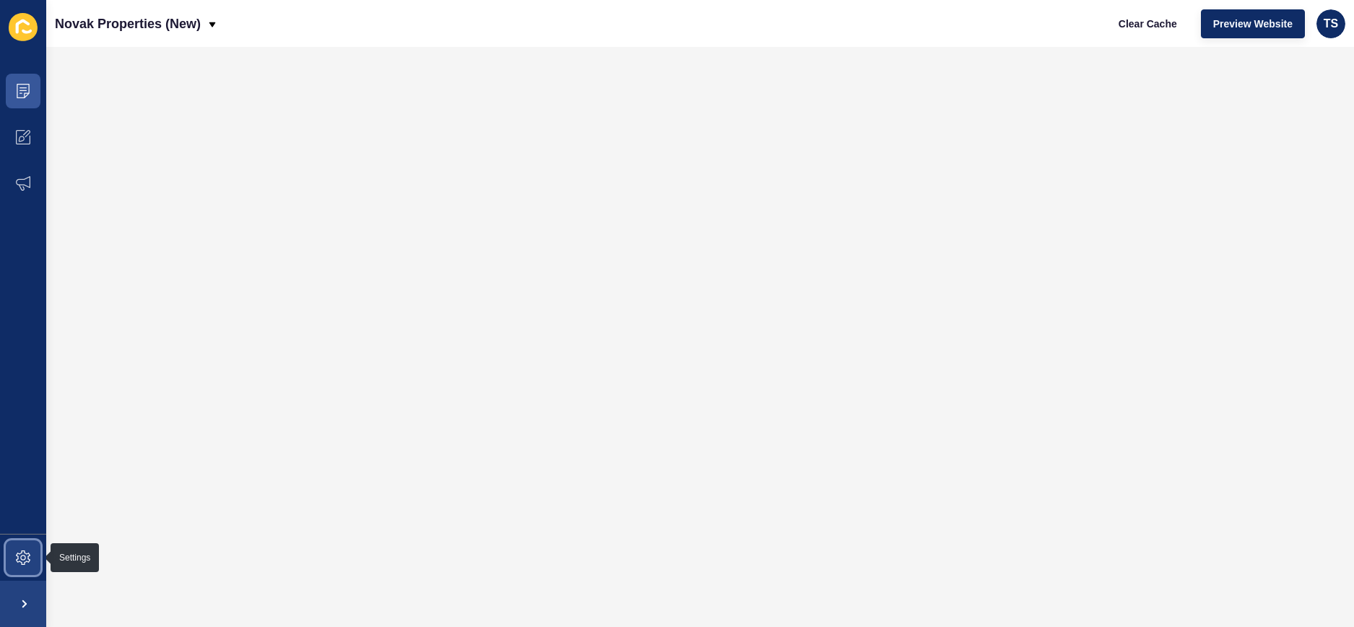
click at [16, 557] on icon at bounding box center [23, 557] width 14 height 14
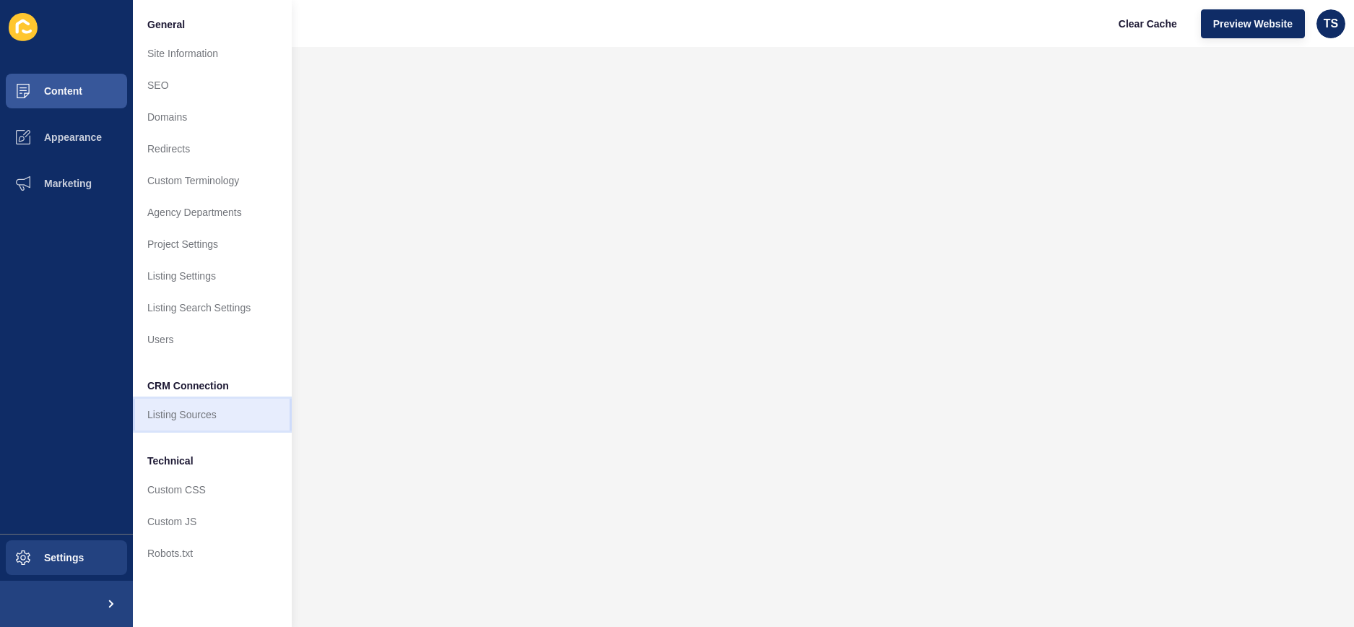
click at [196, 412] on link "Listing Sources" at bounding box center [212, 415] width 159 height 32
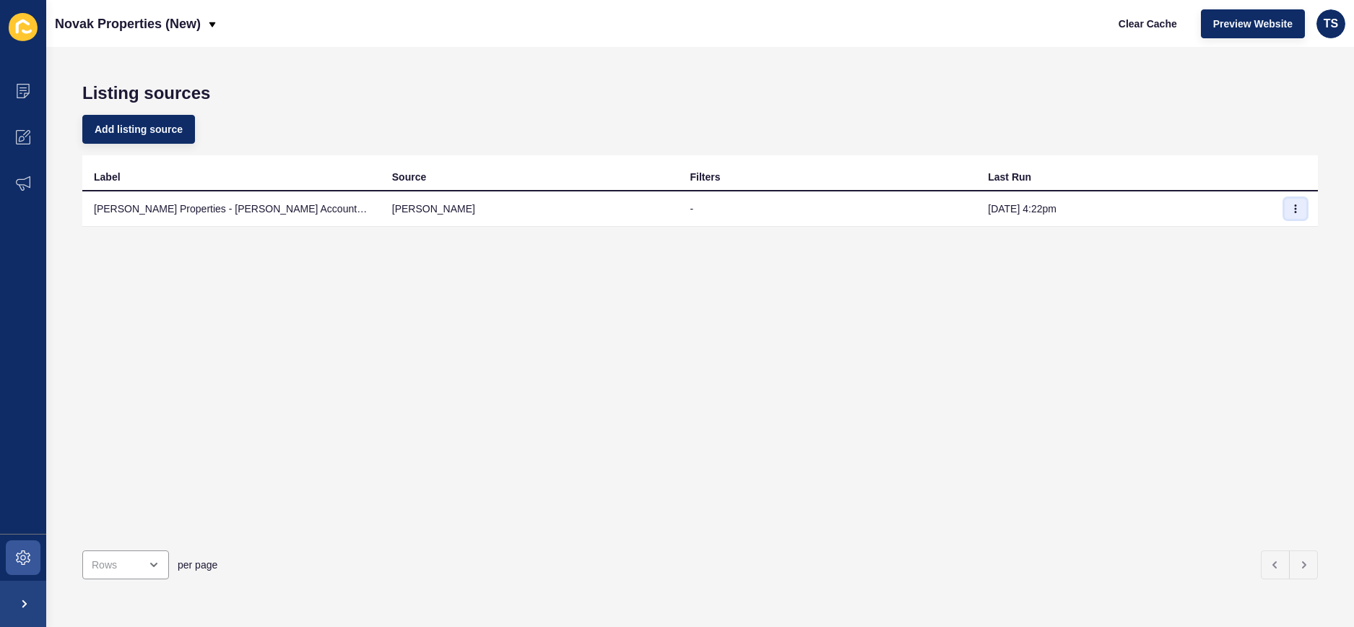
click at [1296, 215] on button "button" at bounding box center [1296, 209] width 22 height 20
click at [1228, 239] on link "Sync now" at bounding box center [1255, 238] width 101 height 32
click at [29, 538] on span at bounding box center [23, 557] width 46 height 46
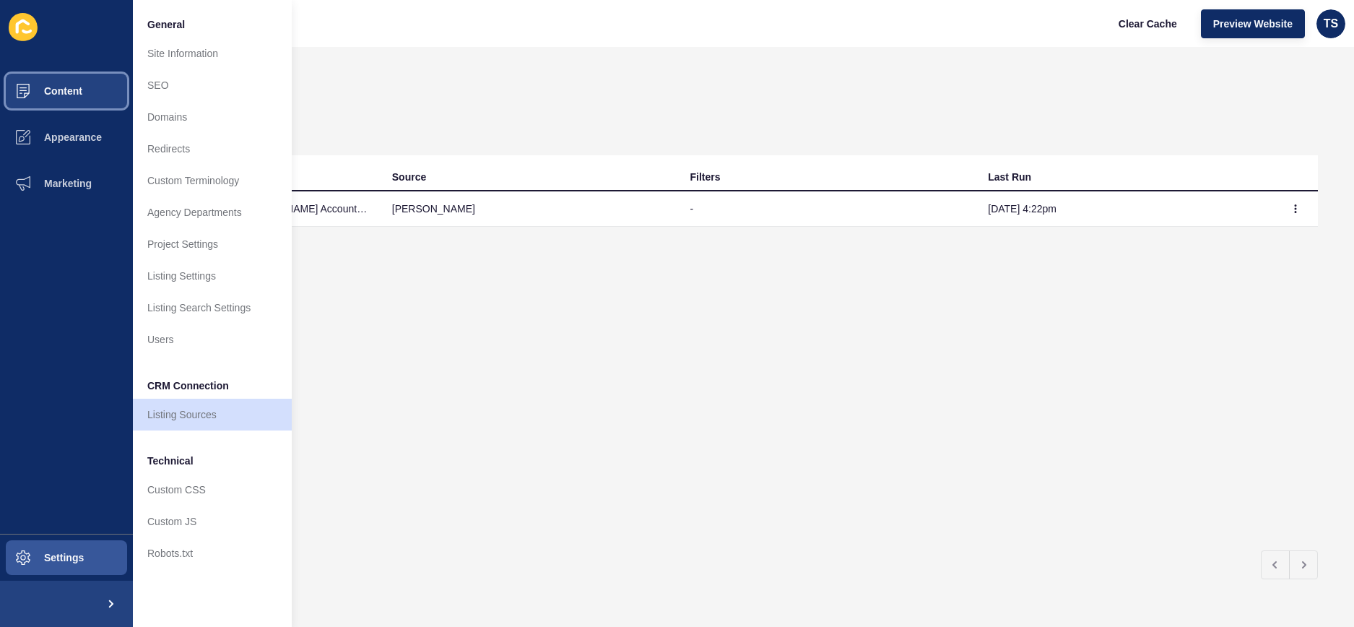
click at [59, 100] on button "Content" at bounding box center [66, 91] width 133 height 46
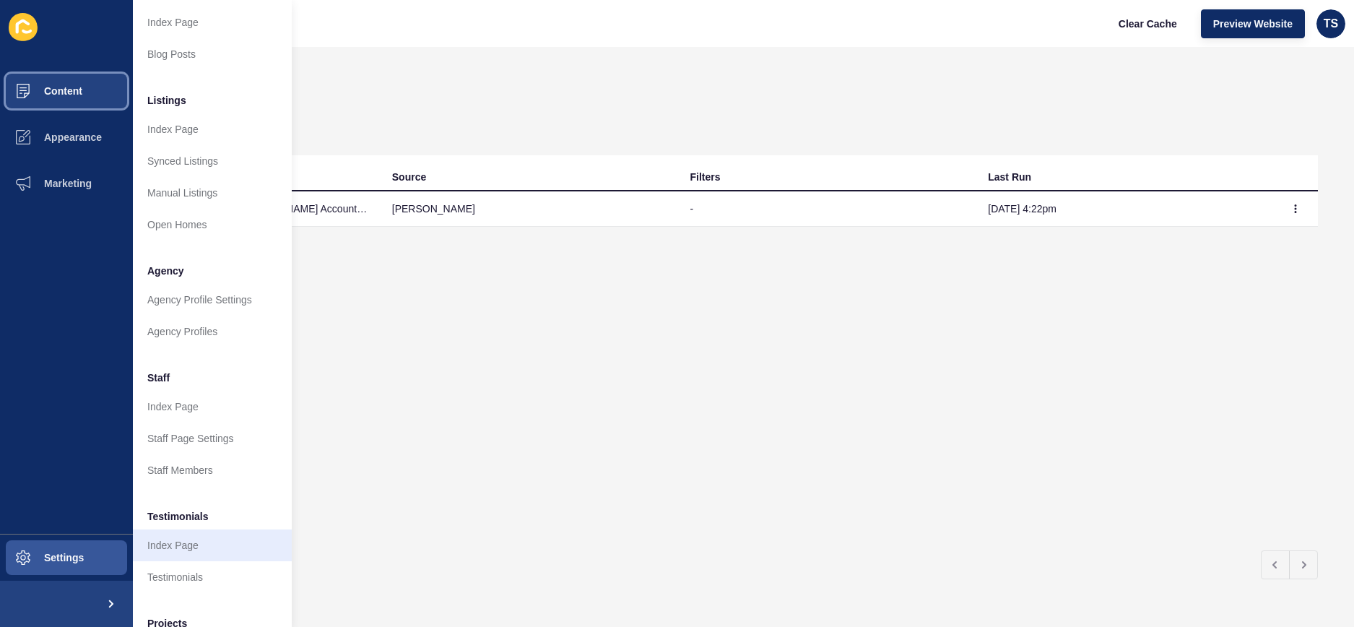
scroll to position [136, 0]
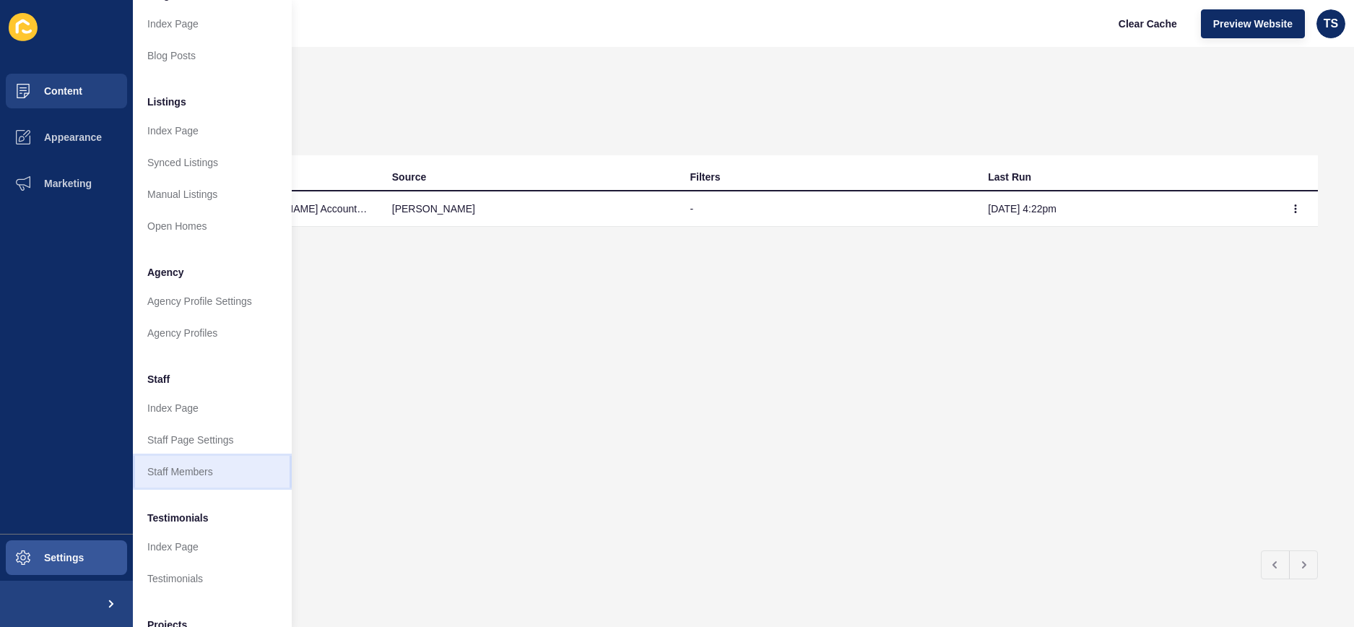
click at [209, 474] on link "Staff Members" at bounding box center [212, 472] width 159 height 32
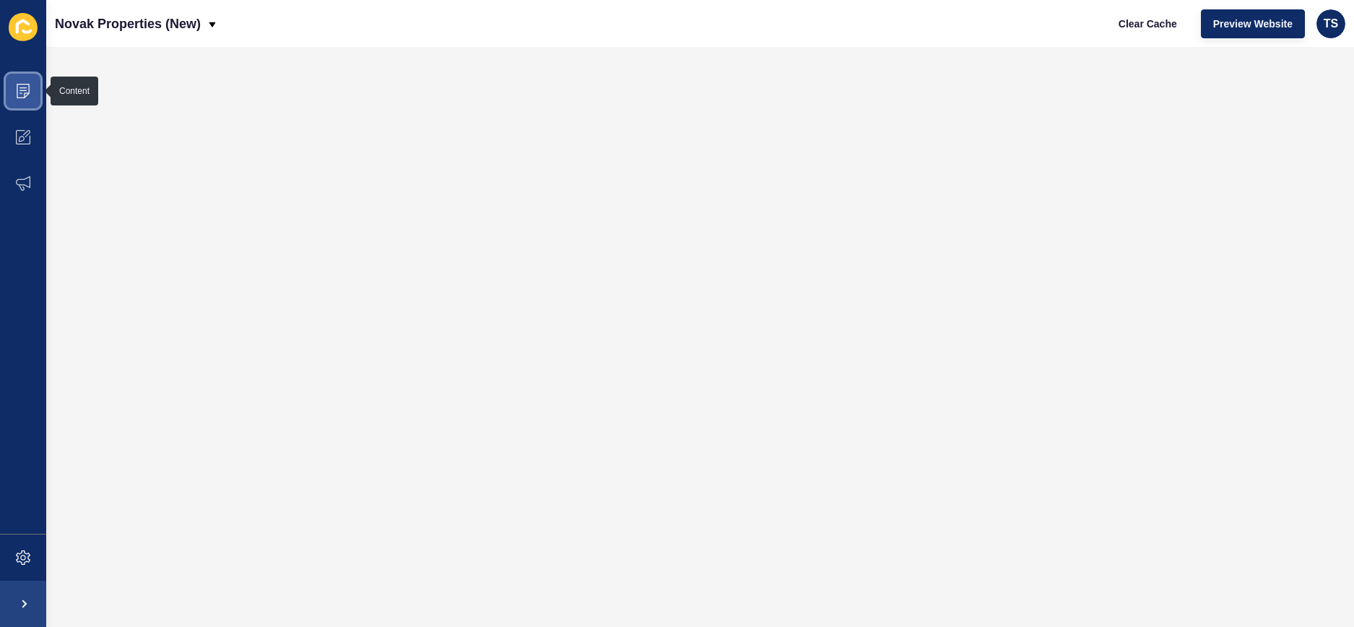
click at [24, 89] on icon at bounding box center [23, 91] width 14 height 14
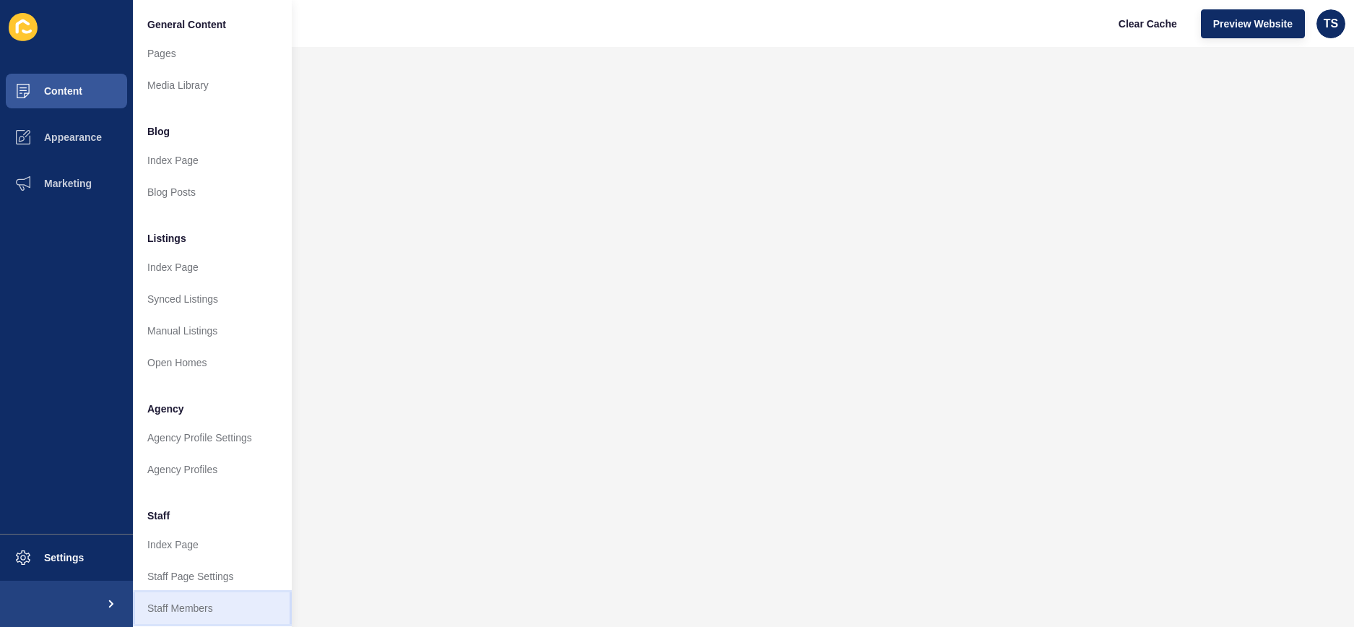
click at [235, 600] on link "Staff Members" at bounding box center [212, 608] width 159 height 32
